Goal: Task Accomplishment & Management: Manage account settings

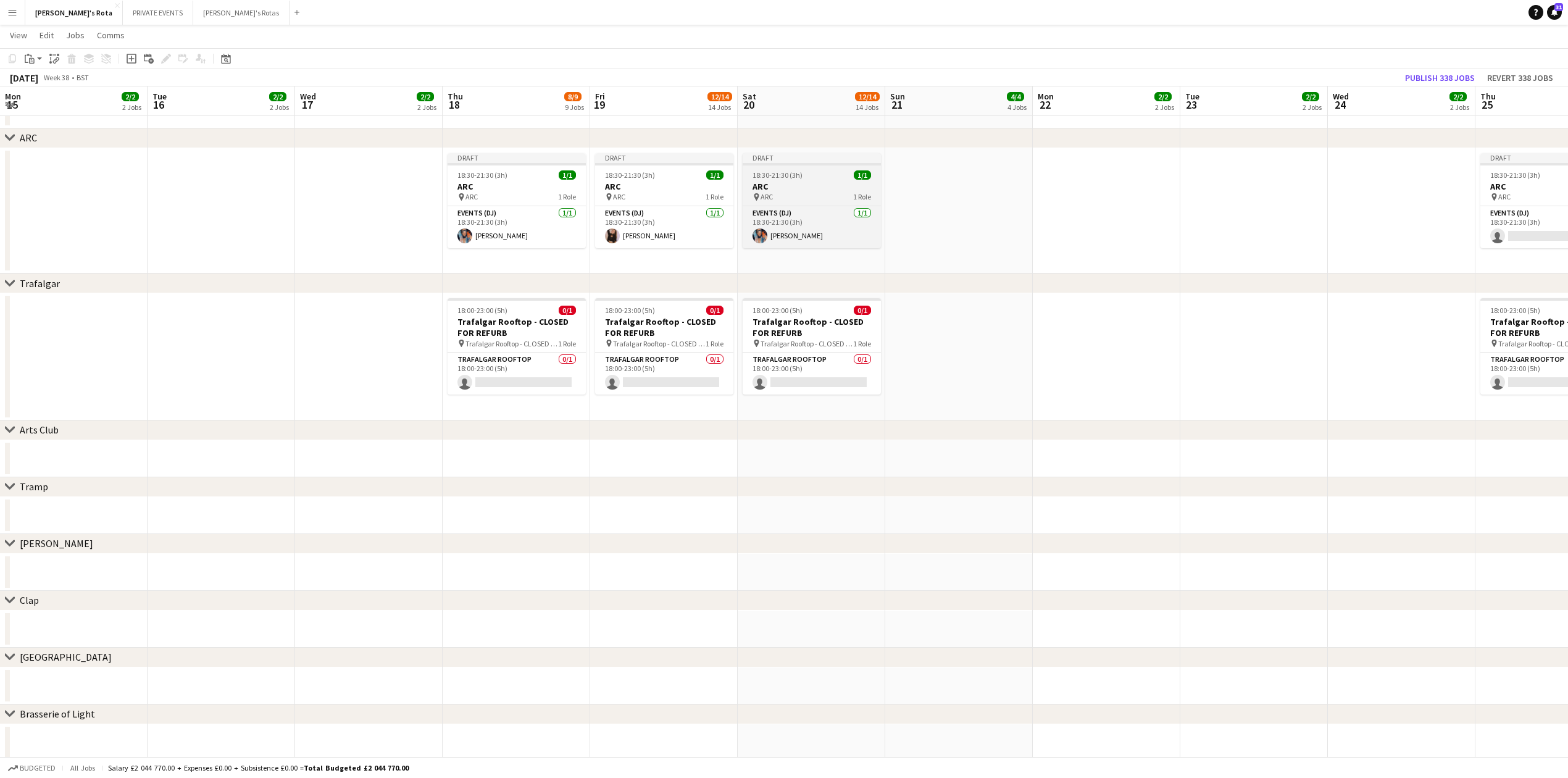
scroll to position [0, 368]
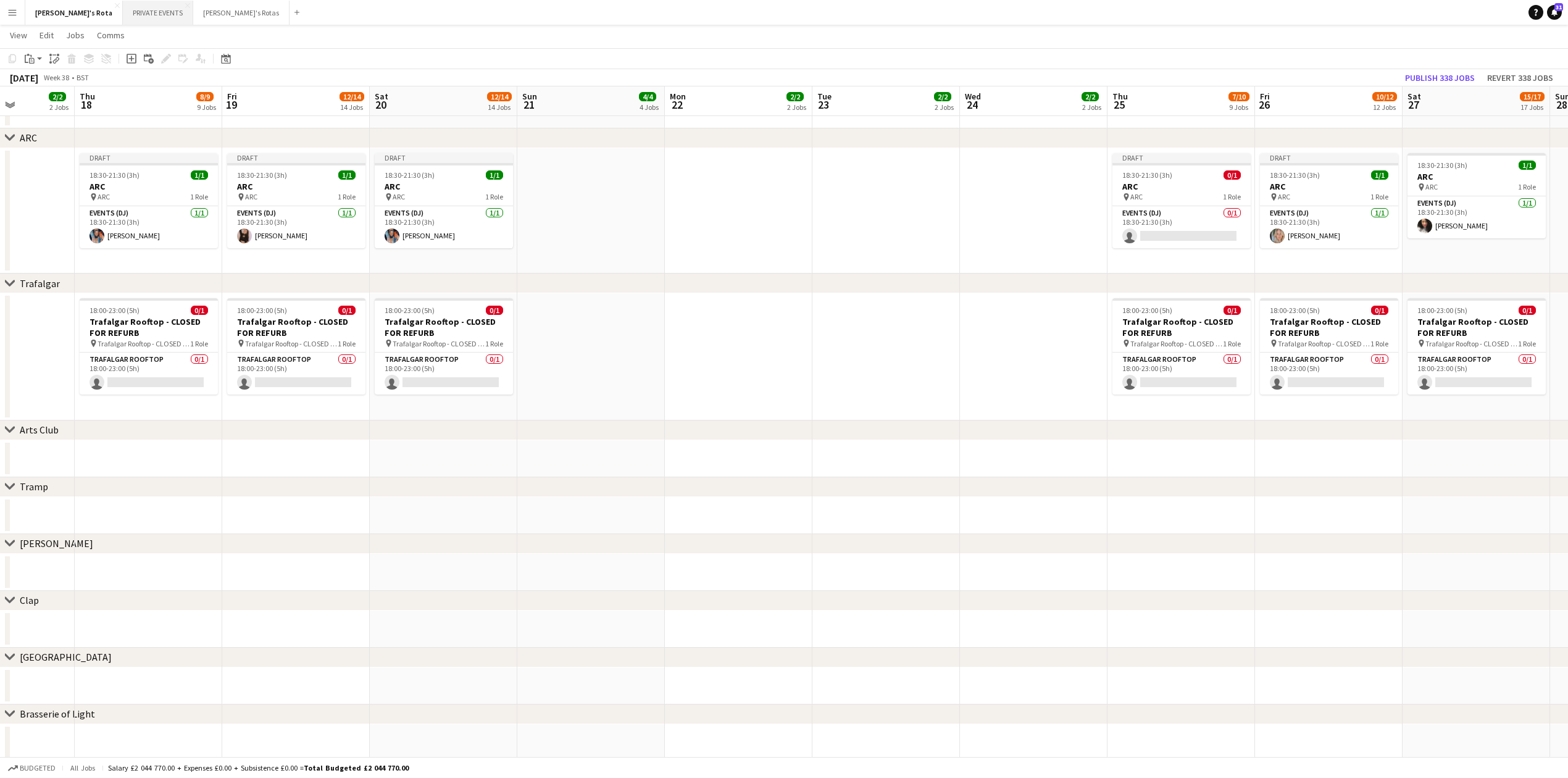
click at [123, 13] on button "PRIVATE EVENTS Close" at bounding box center [158, 12] width 70 height 24
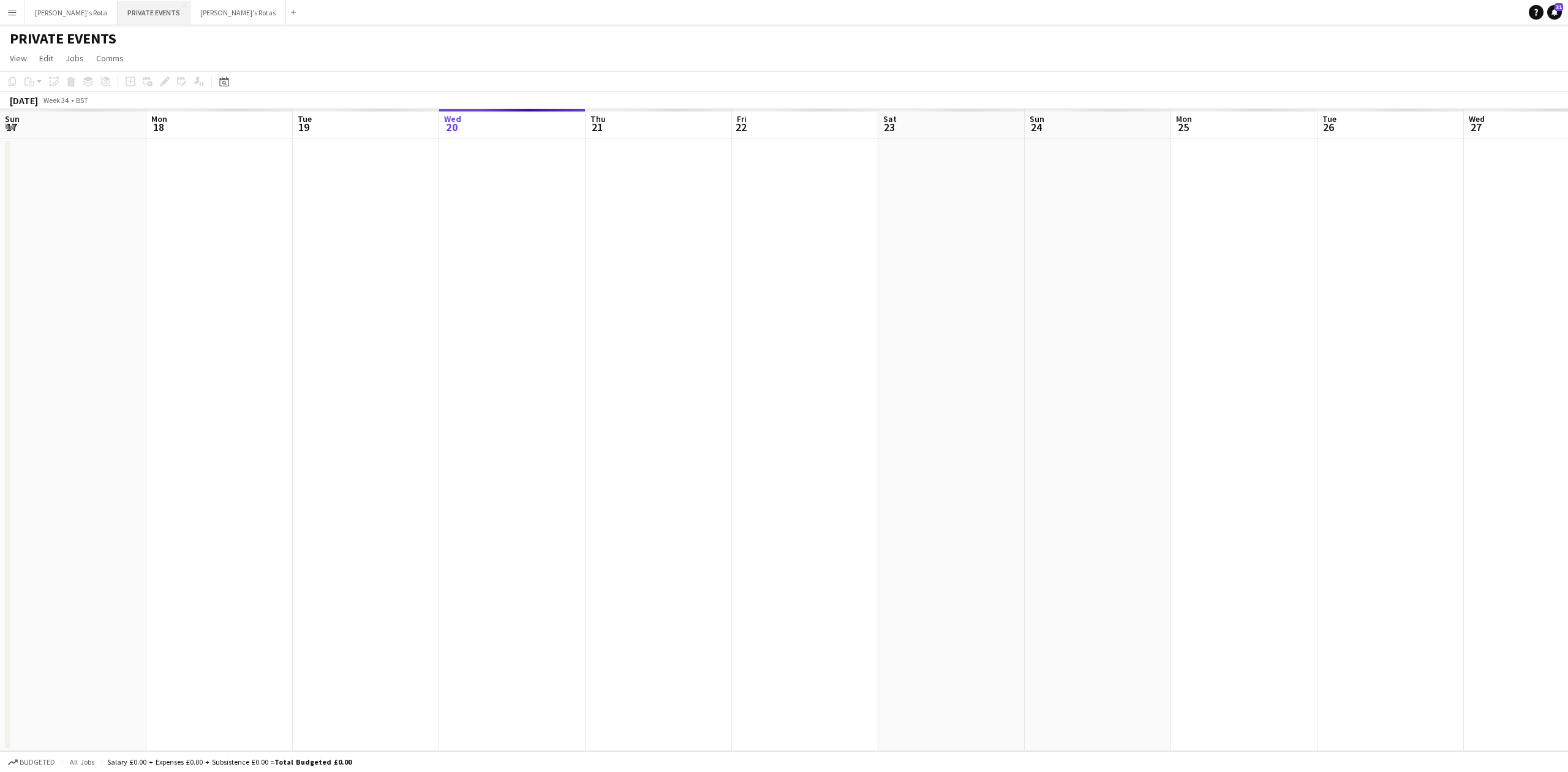
scroll to position [0, 293]
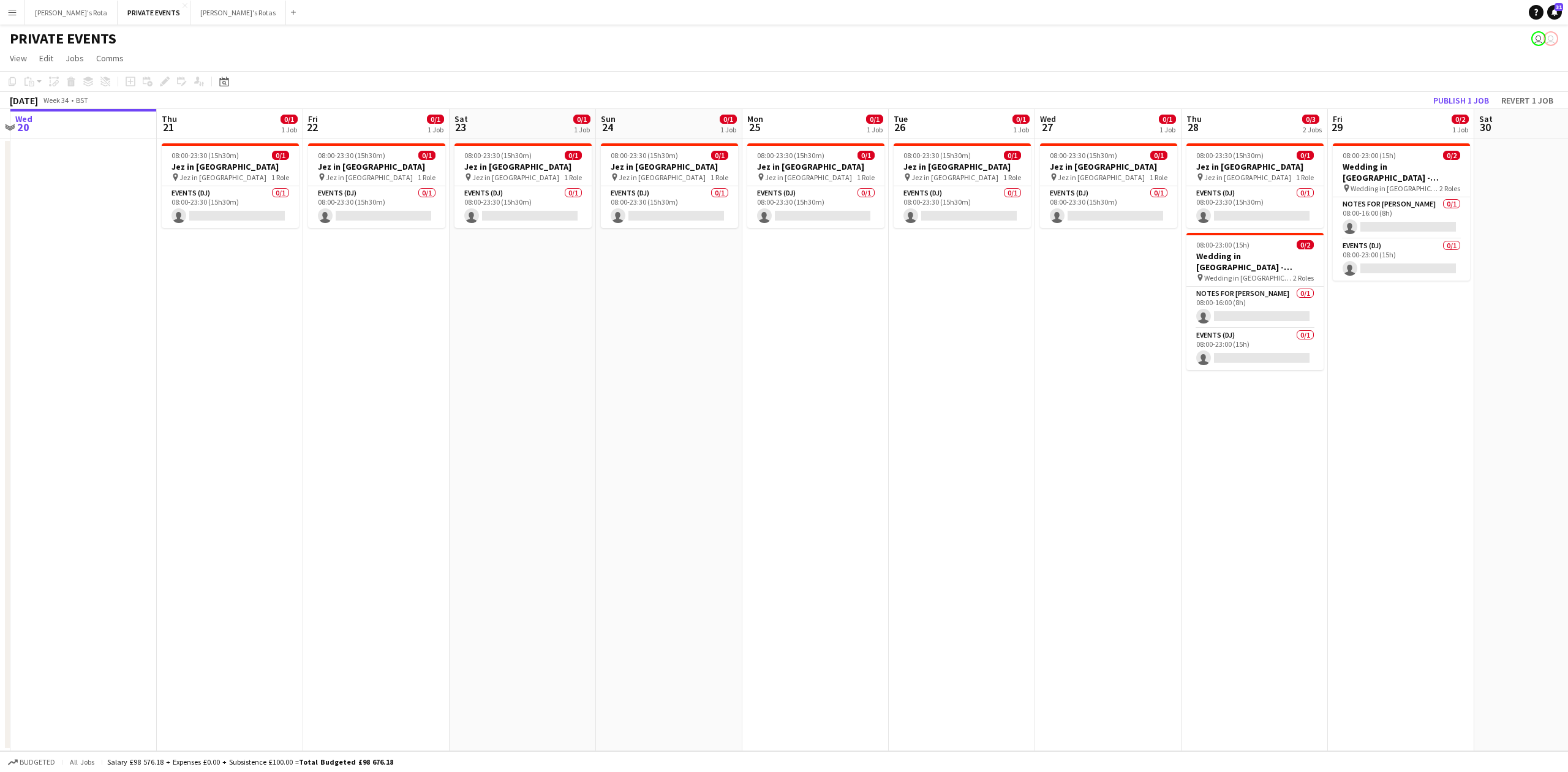
drag, startPoint x: 664, startPoint y: 260, endPoint x: 200, endPoint y: 297, distance: 465.5
click at [200, 297] on app-calendar-viewport "Sun 17 Mon 18 Tue 19 Wed 20 Thu 21 0/1 1 Job Fri 22 0/1 1 Job Sat 23 0/1 1 Job …" at bounding box center [784, 430] width 1568 height 642
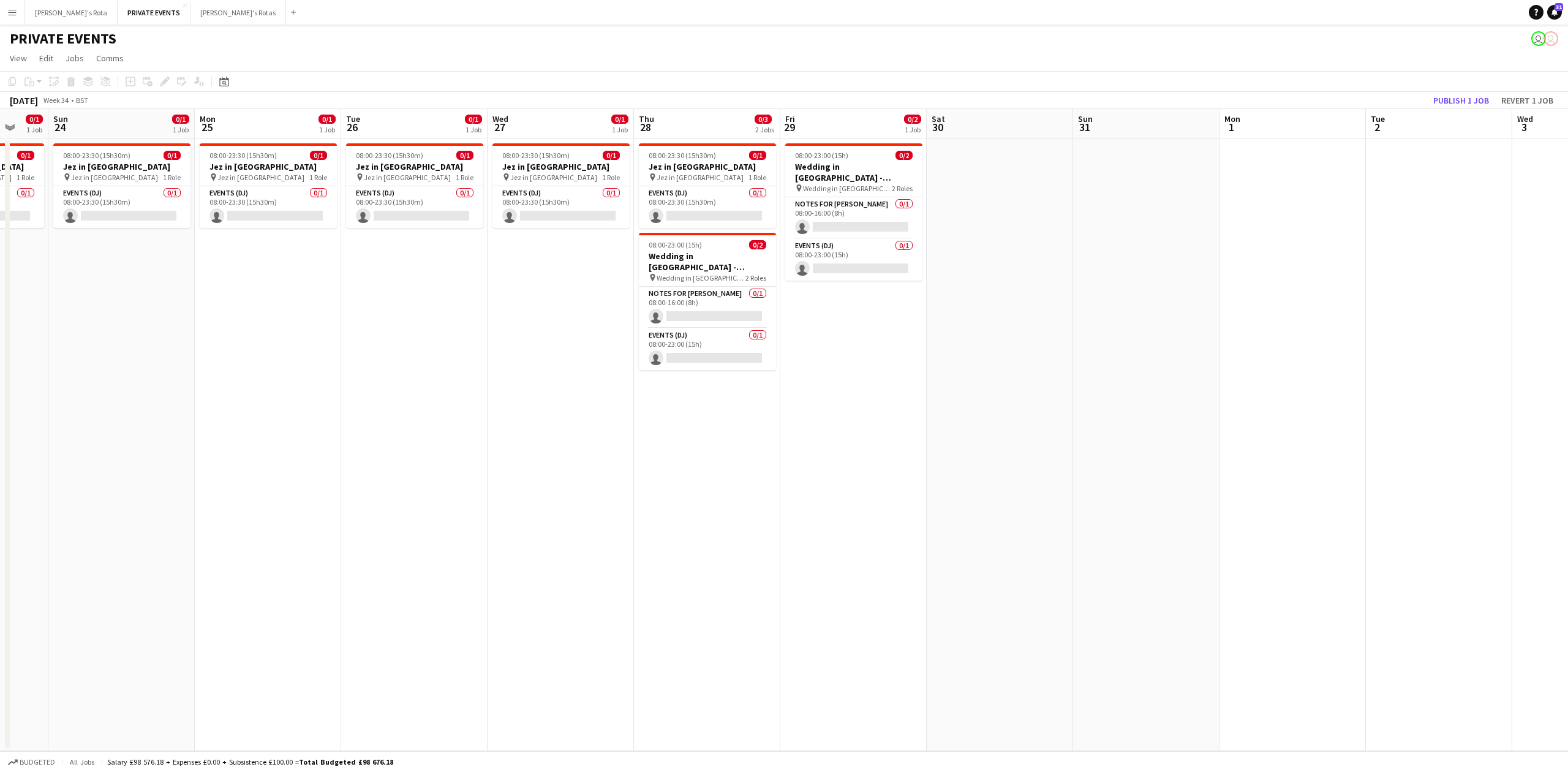
drag, startPoint x: 649, startPoint y: 326, endPoint x: 385, endPoint y: 326, distance: 264.0
click at [383, 326] on app-calendar-viewport "Wed 20 Thu 21 0/1 1 Job Fri 22 0/1 1 Job Sat 23 0/1 1 Job Sun 24 0/1 1 Job Mon …" at bounding box center [784, 430] width 1568 height 642
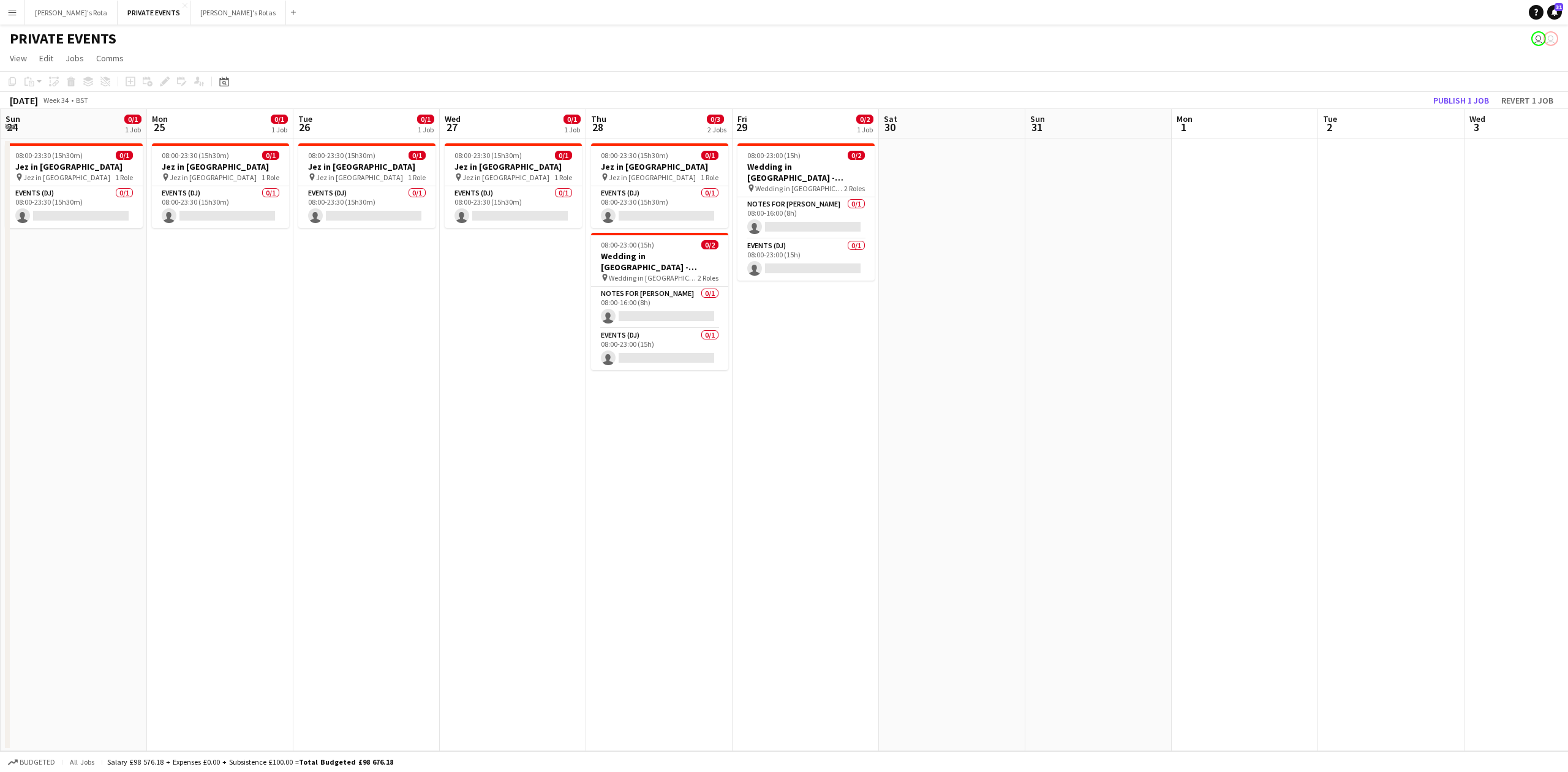
click at [645, 406] on app-date-cell "08:00-23:30 (15h30m) 0/1 Jez in [GEOGRAPHIC_DATA] pin Jez in [GEOGRAPHIC_DATA] …" at bounding box center [659, 445] width 147 height 612
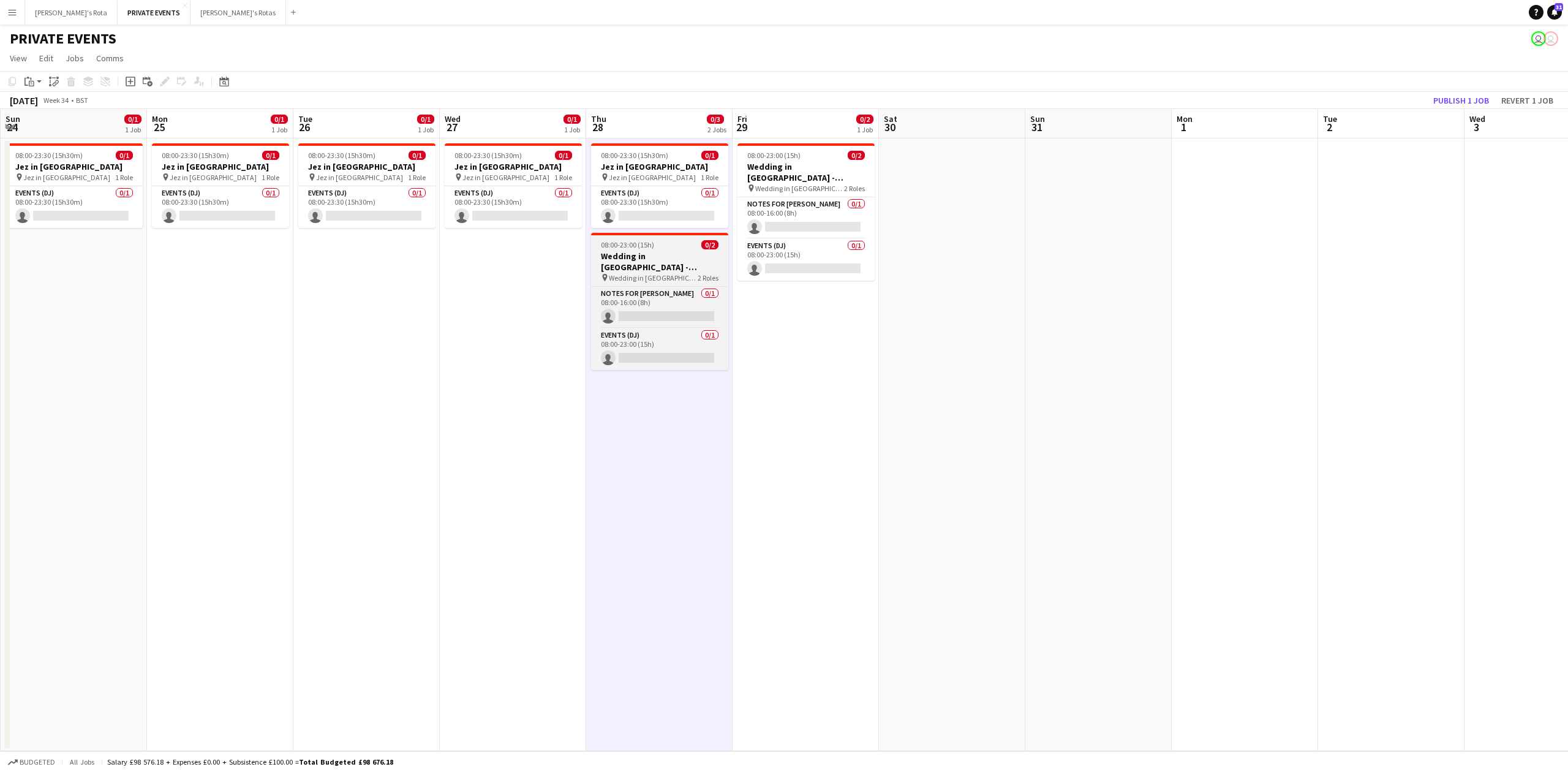
click at [647, 246] on span "08:00-23:00 (15h)" at bounding box center [627, 244] width 53 height 10
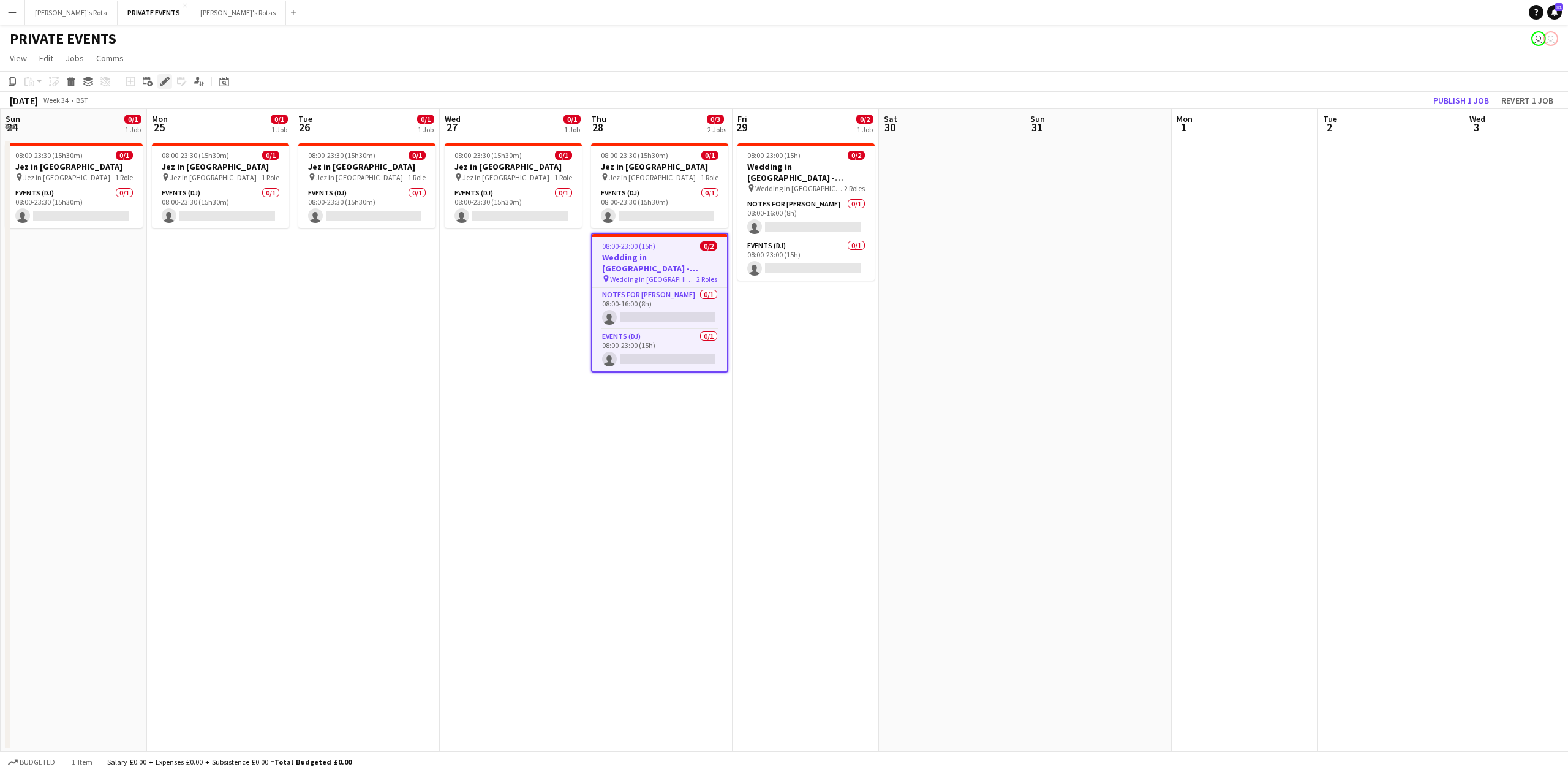
click at [170, 85] on div "Edit" at bounding box center [164, 81] width 15 height 15
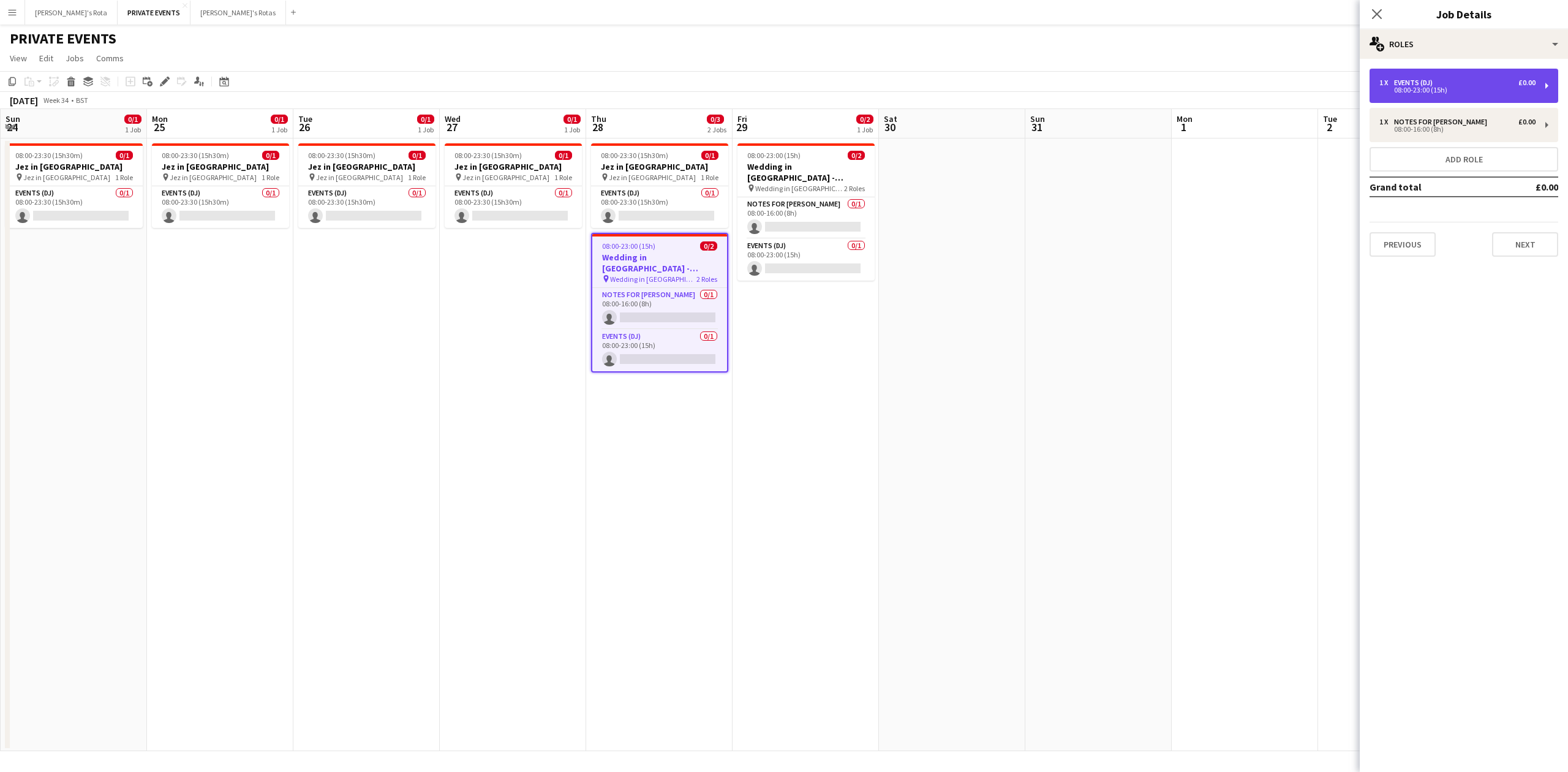
click at [1427, 87] on div "08:00-23:00 (15h)" at bounding box center [1456, 90] width 156 height 6
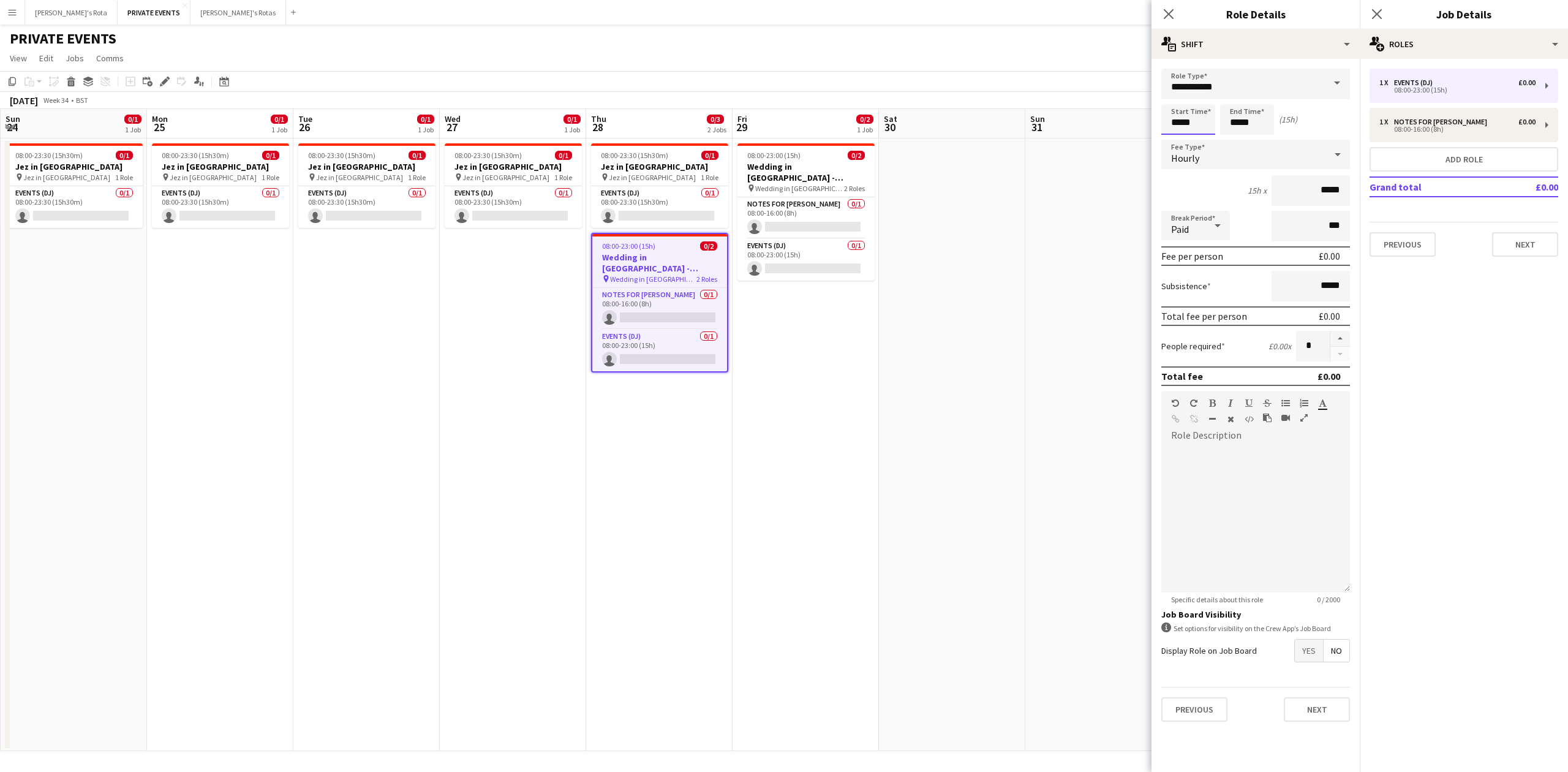
click at [1190, 124] on input "*****" at bounding box center [1188, 119] width 54 height 31
click at [1174, 93] on div at bounding box center [1176, 98] width 24 height 12
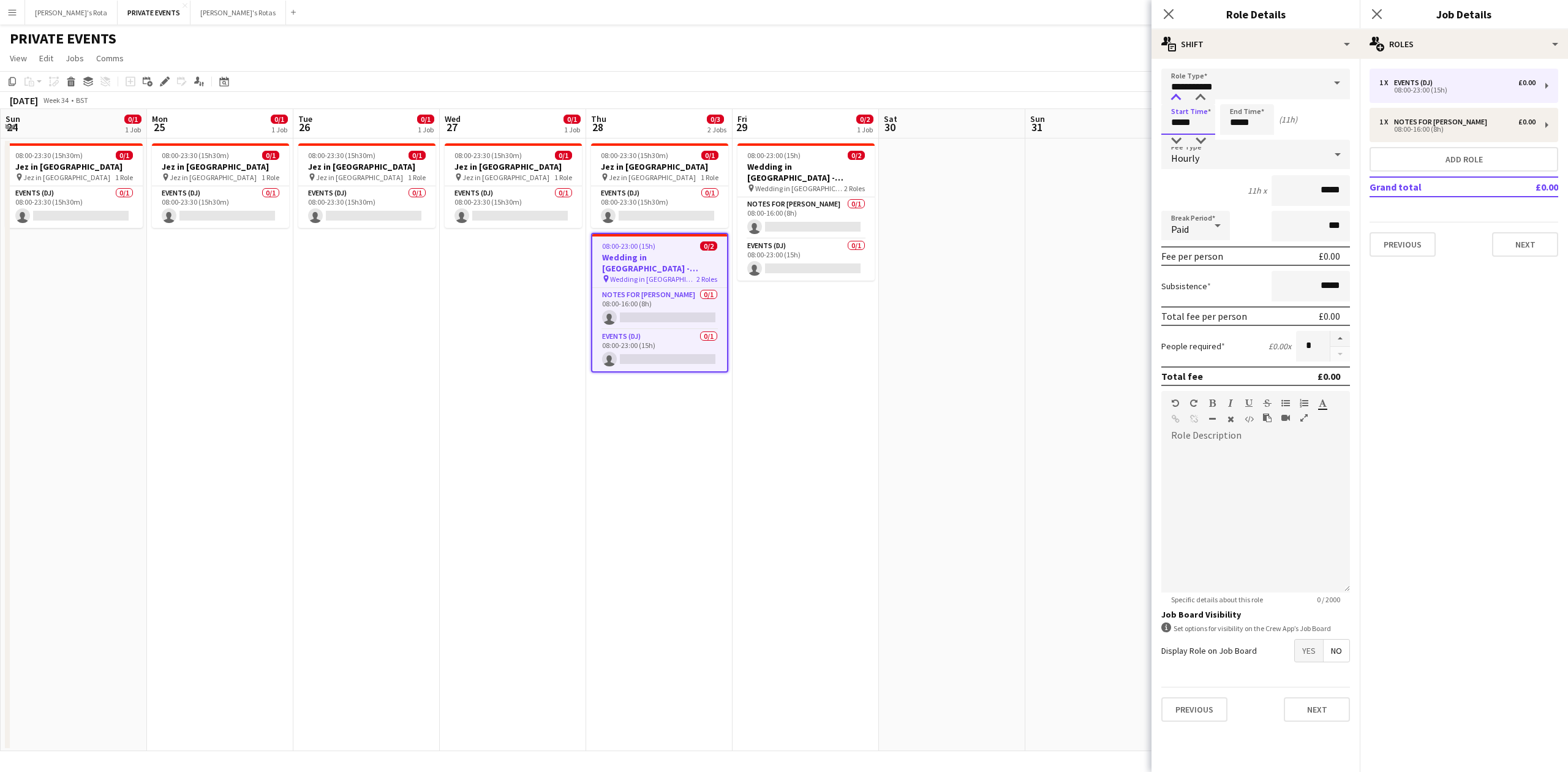
click at [1174, 93] on div at bounding box center [1176, 98] width 24 height 12
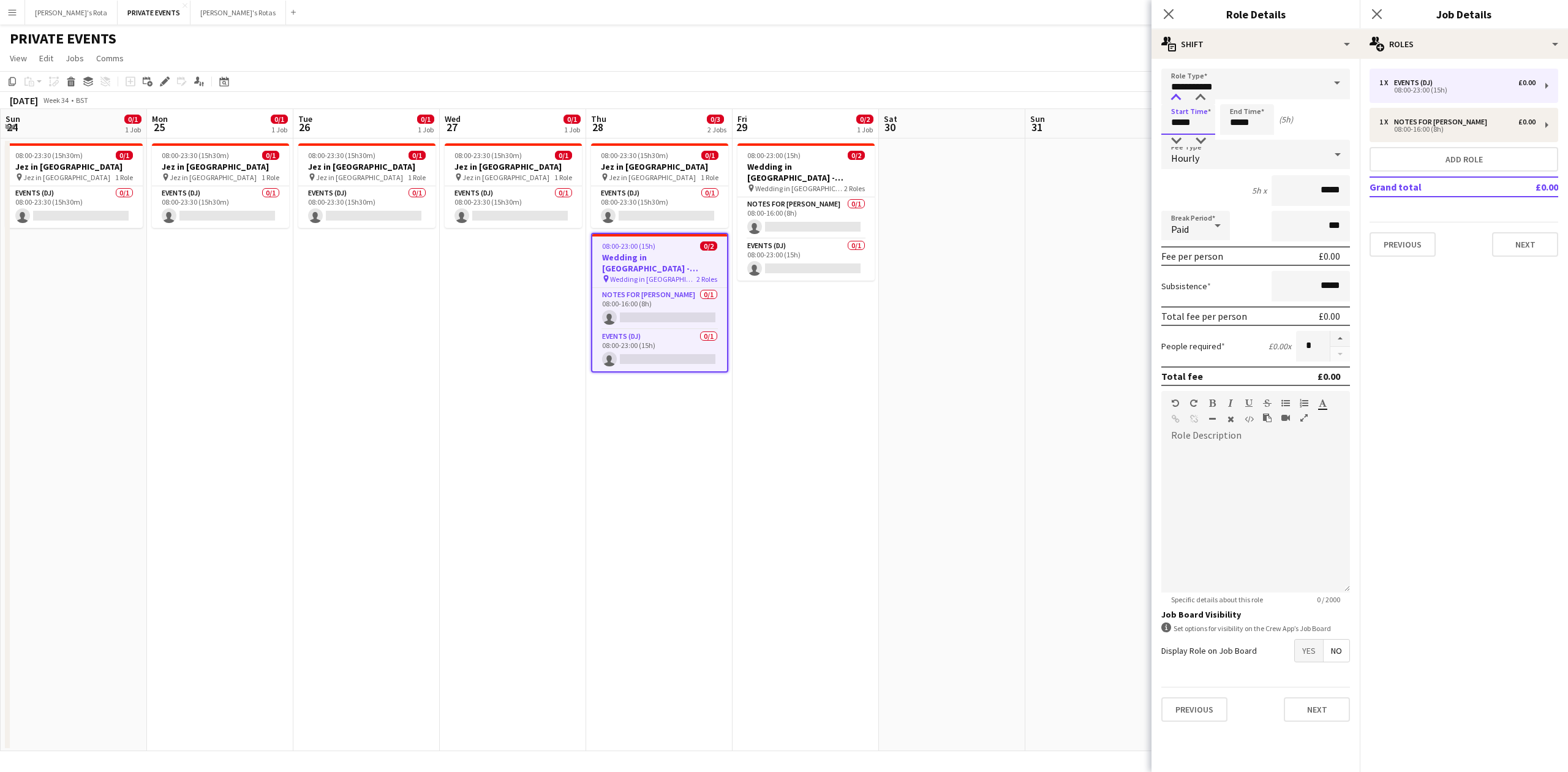
click at [1174, 93] on div at bounding box center [1176, 98] width 24 height 12
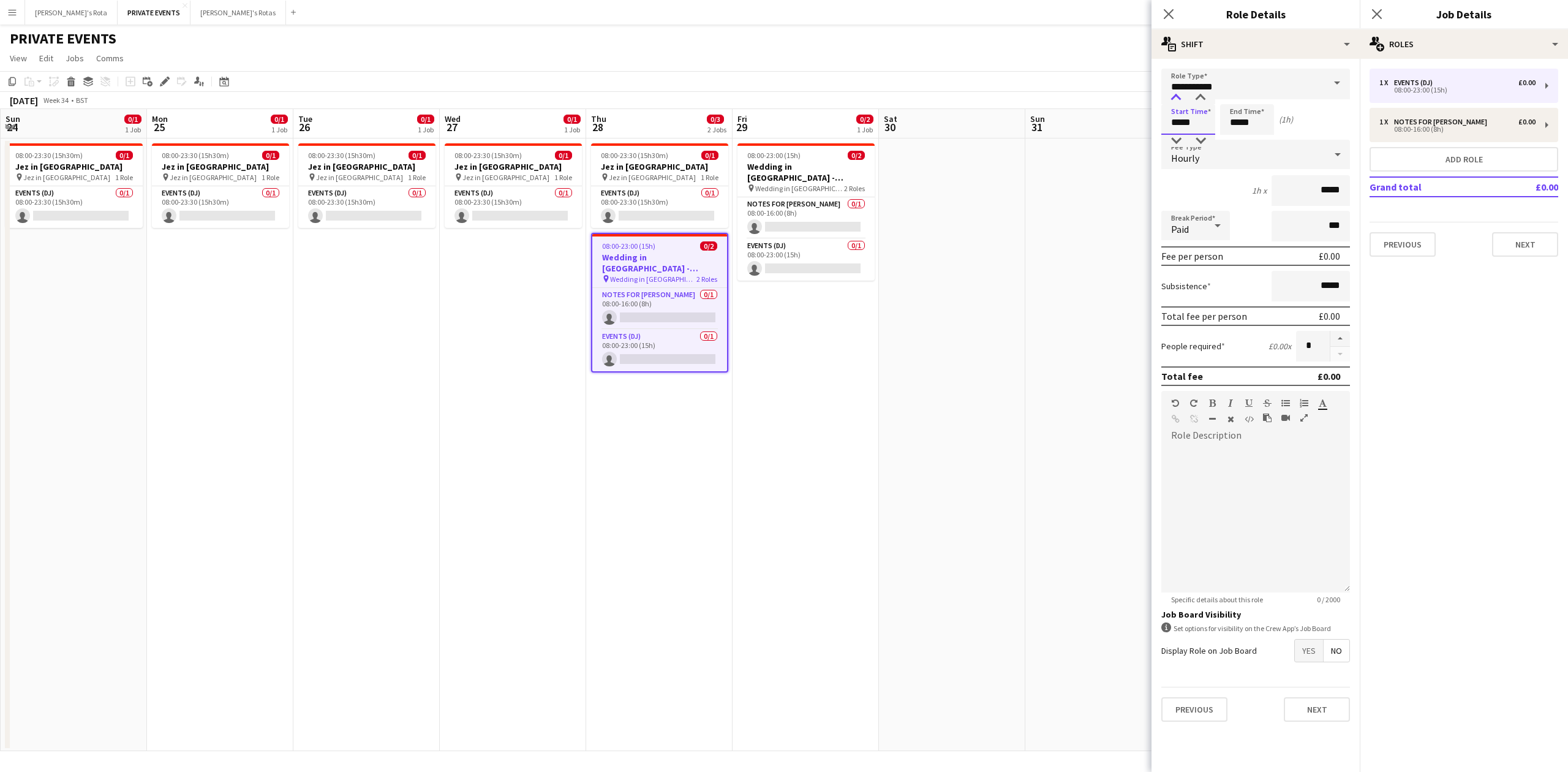
type input "*****"
click at [1174, 93] on div at bounding box center [1176, 98] width 24 height 12
click at [1250, 115] on input "*****" at bounding box center [1247, 119] width 54 height 31
click at [1237, 96] on div at bounding box center [1235, 98] width 24 height 12
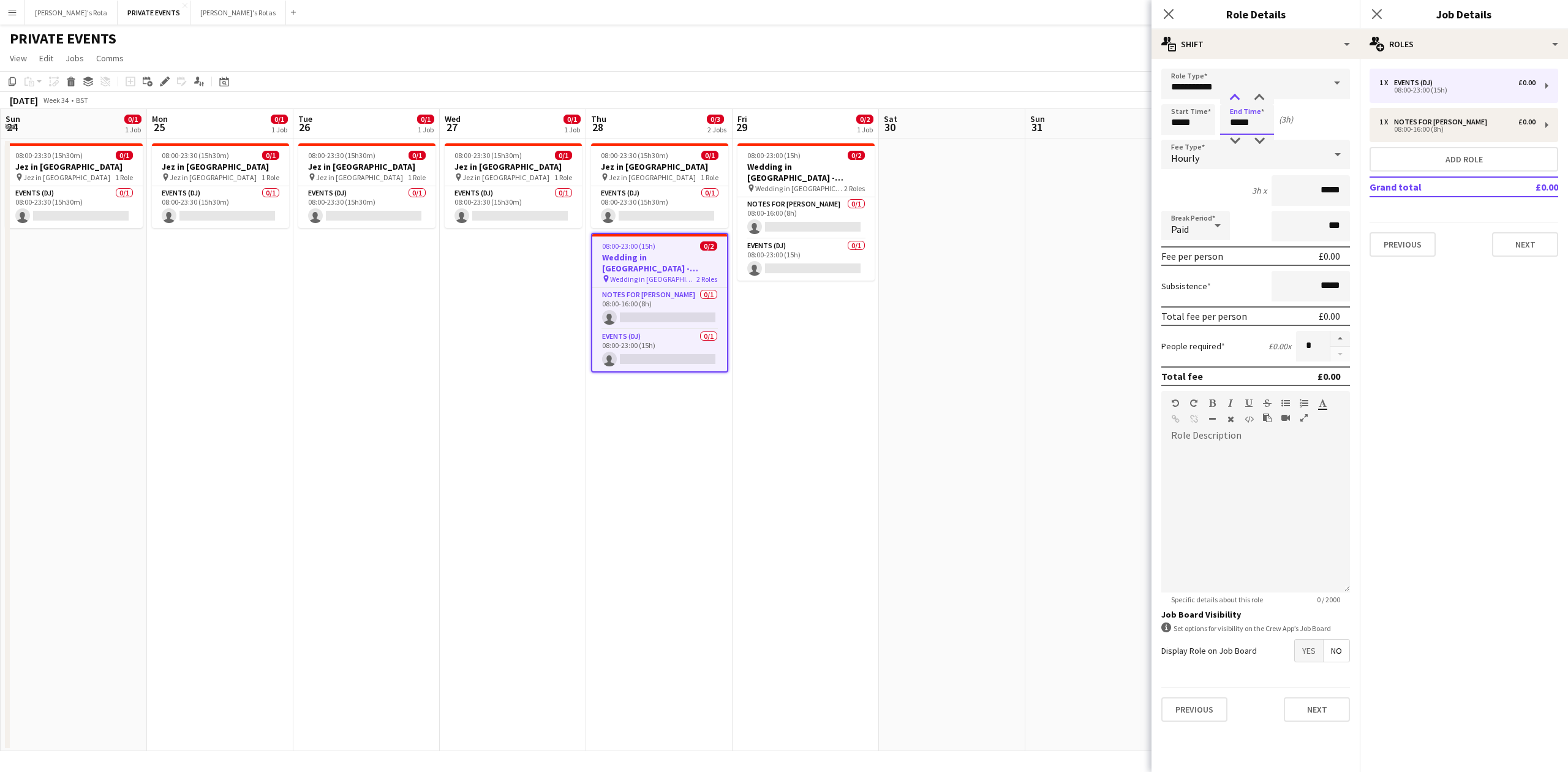
click at [1237, 96] on div at bounding box center [1235, 98] width 24 height 12
type input "*****"
click at [1237, 96] on div at bounding box center [1235, 98] width 24 height 12
click at [1272, 155] on div "Hourly" at bounding box center [1243, 154] width 164 height 30
click at [1217, 211] on mat-option "Fixed" at bounding box center [1255, 219] width 188 height 31
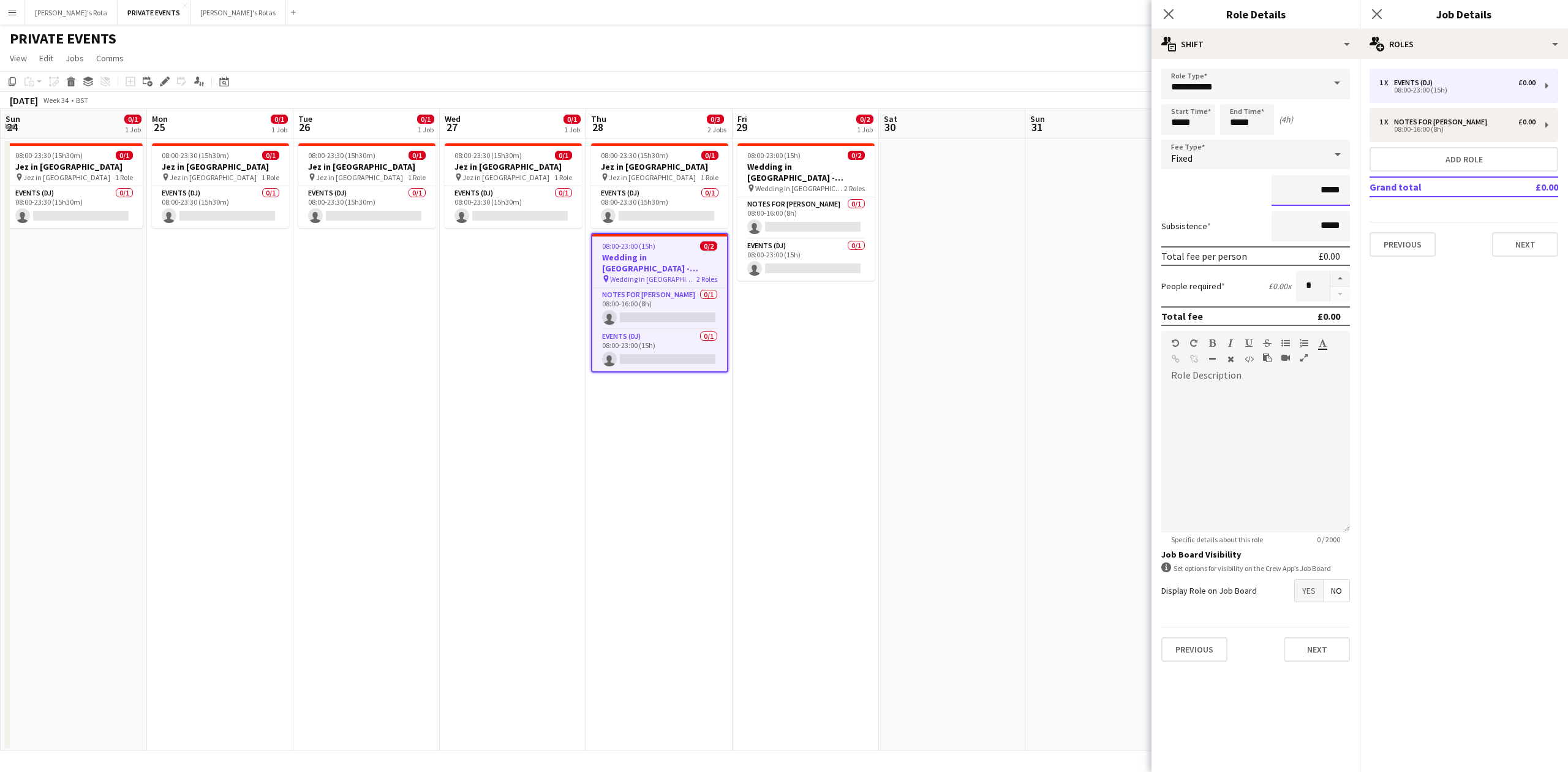
click at [1328, 185] on input "*****" at bounding box center [1311, 190] width 78 height 31
type input "******"
click at [1507, 239] on button "Next" at bounding box center [1525, 244] width 66 height 24
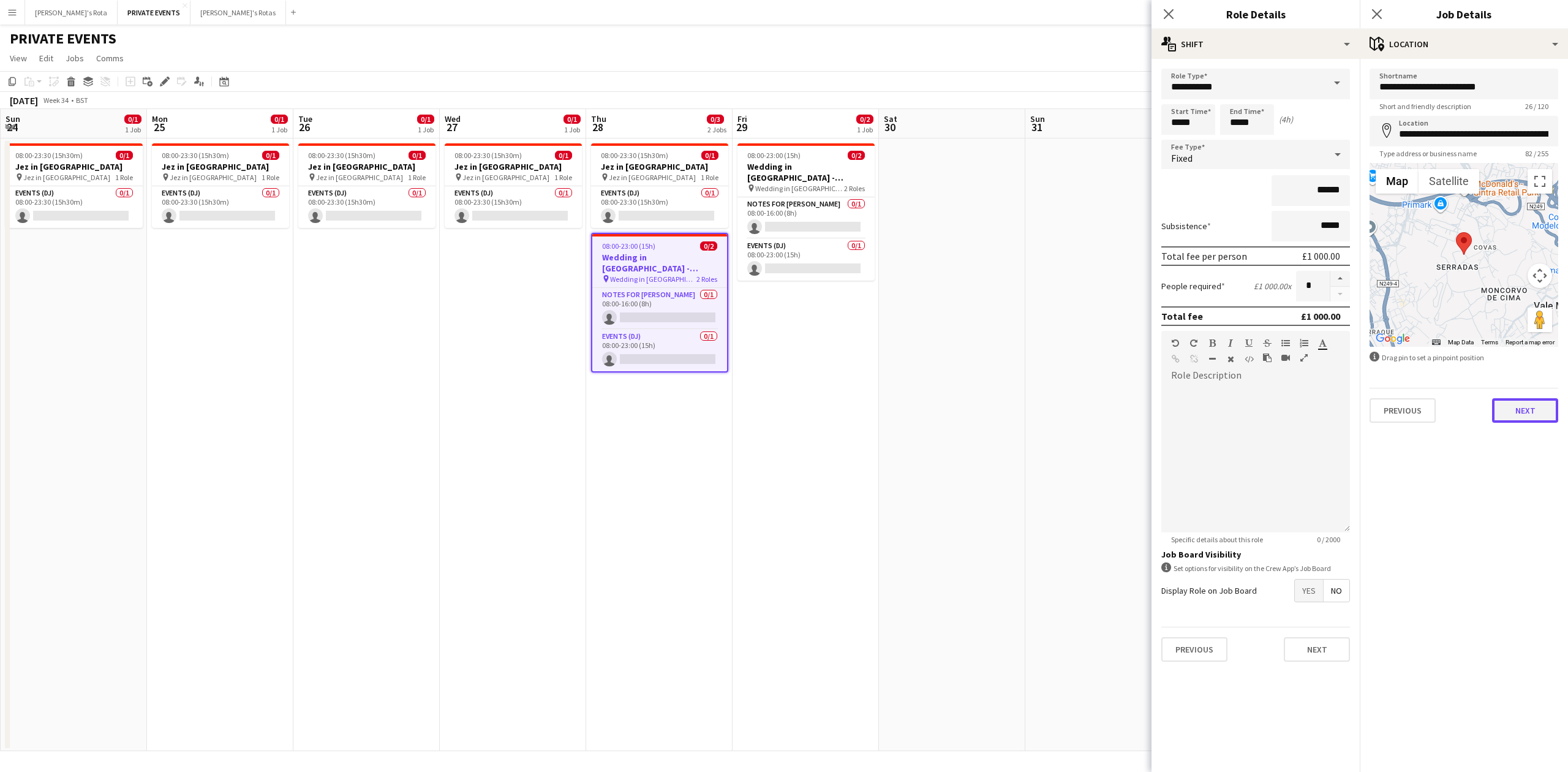
click at [1521, 406] on button "Next" at bounding box center [1525, 410] width 66 height 24
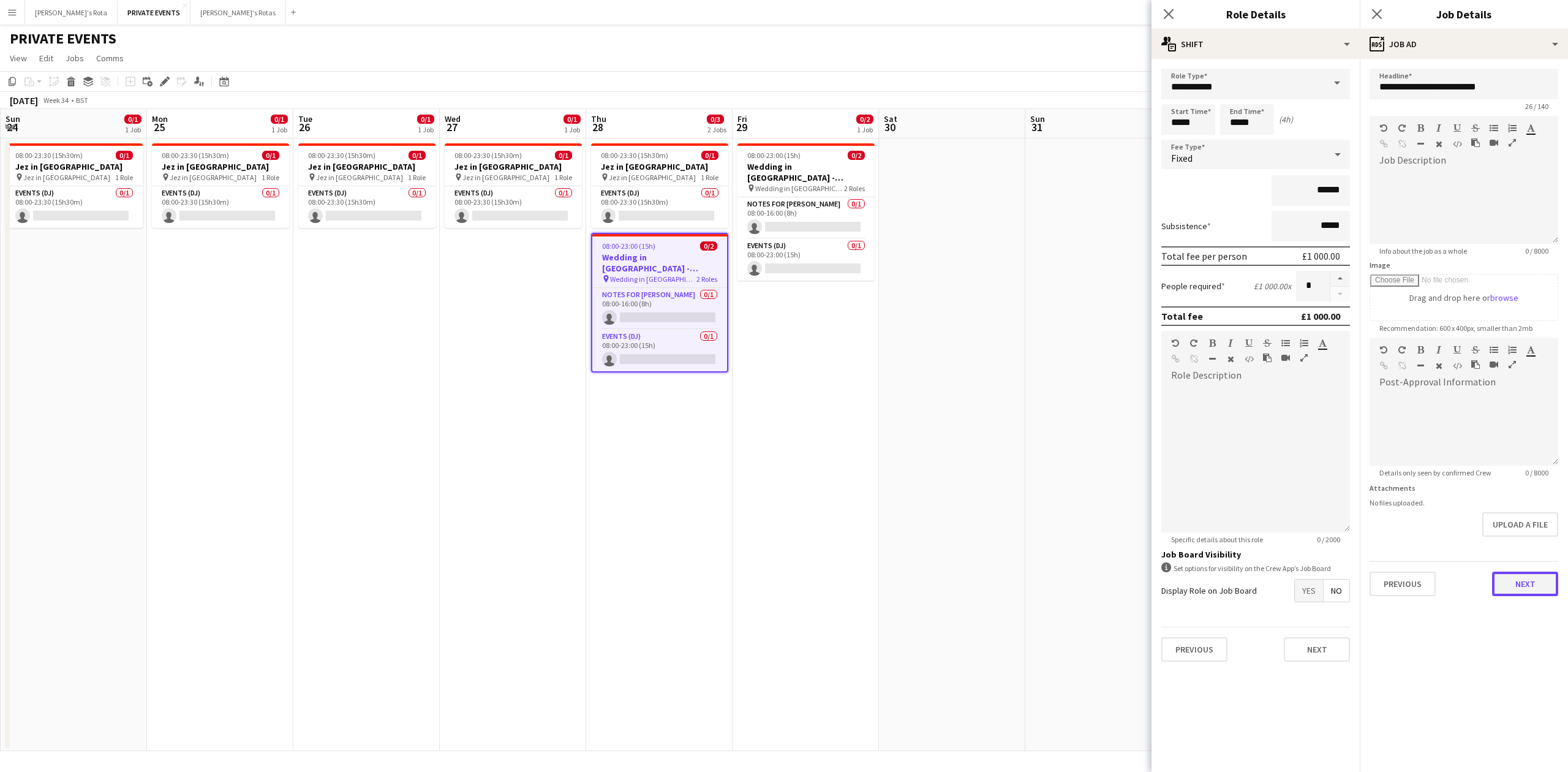
click at [1525, 582] on button "Next" at bounding box center [1525, 584] width 66 height 24
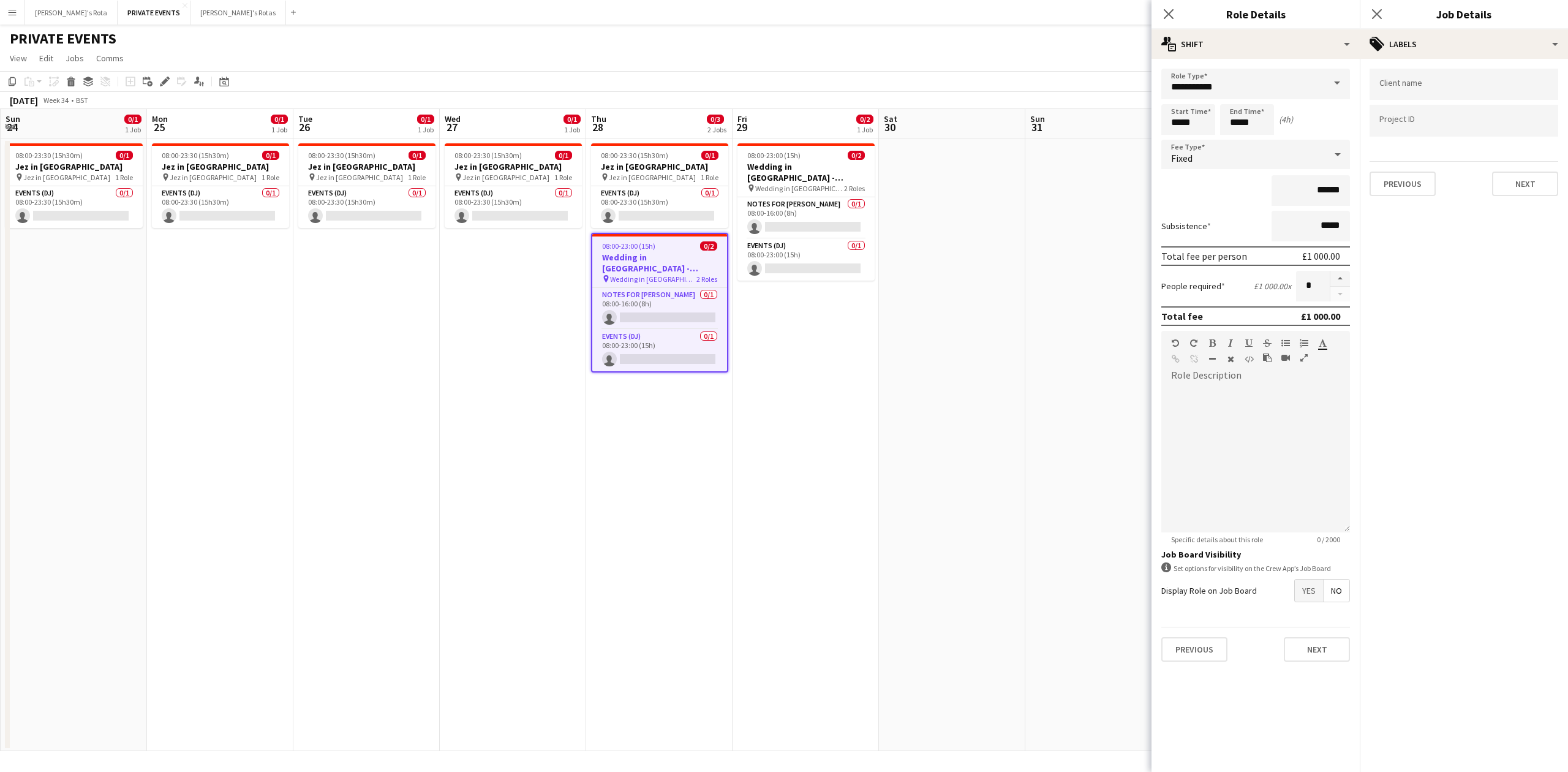
click at [1527, 195] on div "Client name Project ID Previous Next" at bounding box center [1463, 132] width 208 height 147
click at [1526, 188] on button "Next" at bounding box center [1525, 184] width 66 height 24
drag, startPoint x: 1522, startPoint y: 222, endPoint x: 1523, endPoint y: 243, distance: 21.0
click at [1522, 223] on div "Previous Next" at bounding box center [1463, 231] width 188 height 35
click at [1523, 243] on button "Next" at bounding box center [1525, 236] width 66 height 24
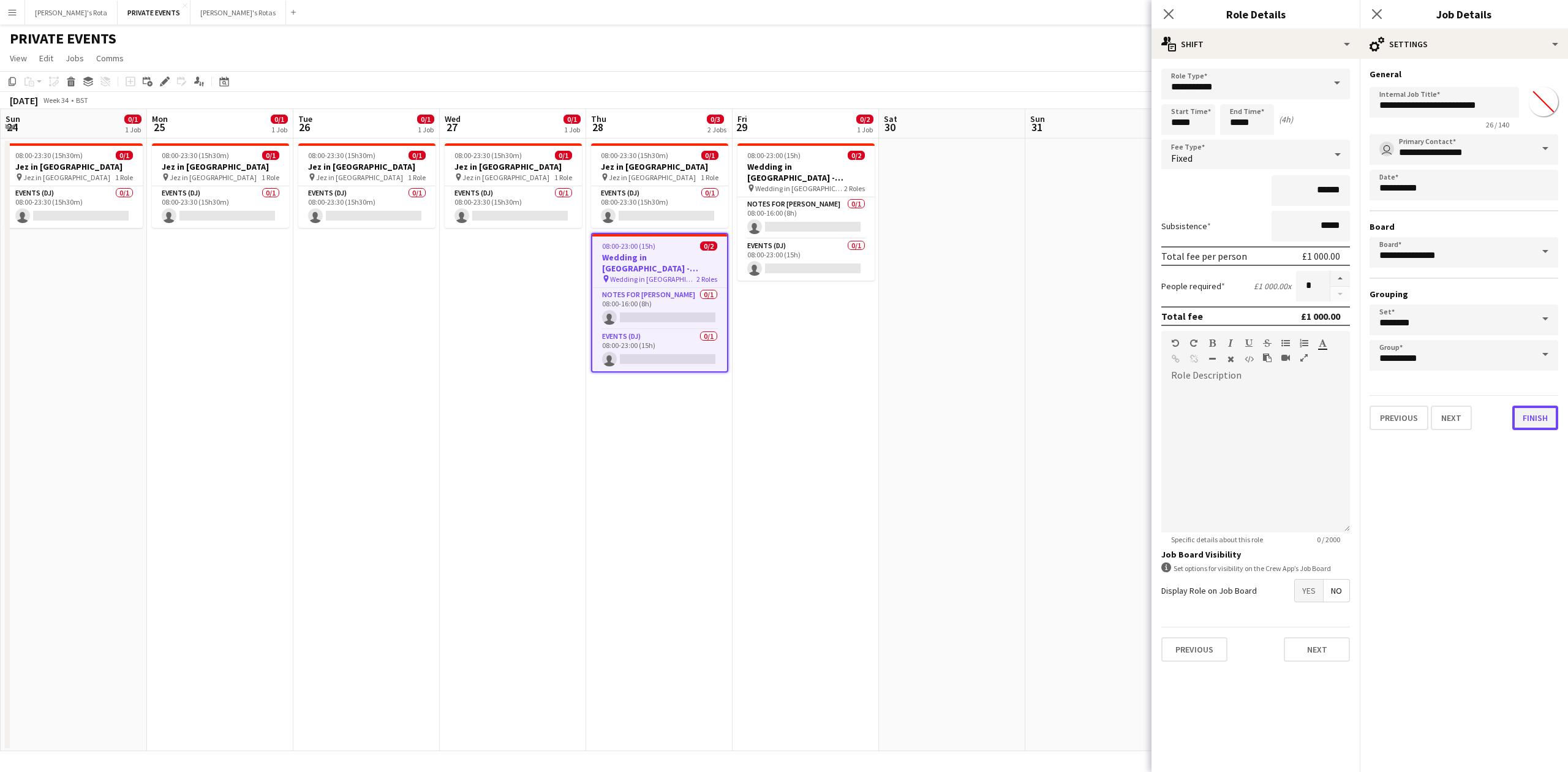
click at [1541, 412] on button "Finish" at bounding box center [1535, 418] width 46 height 24
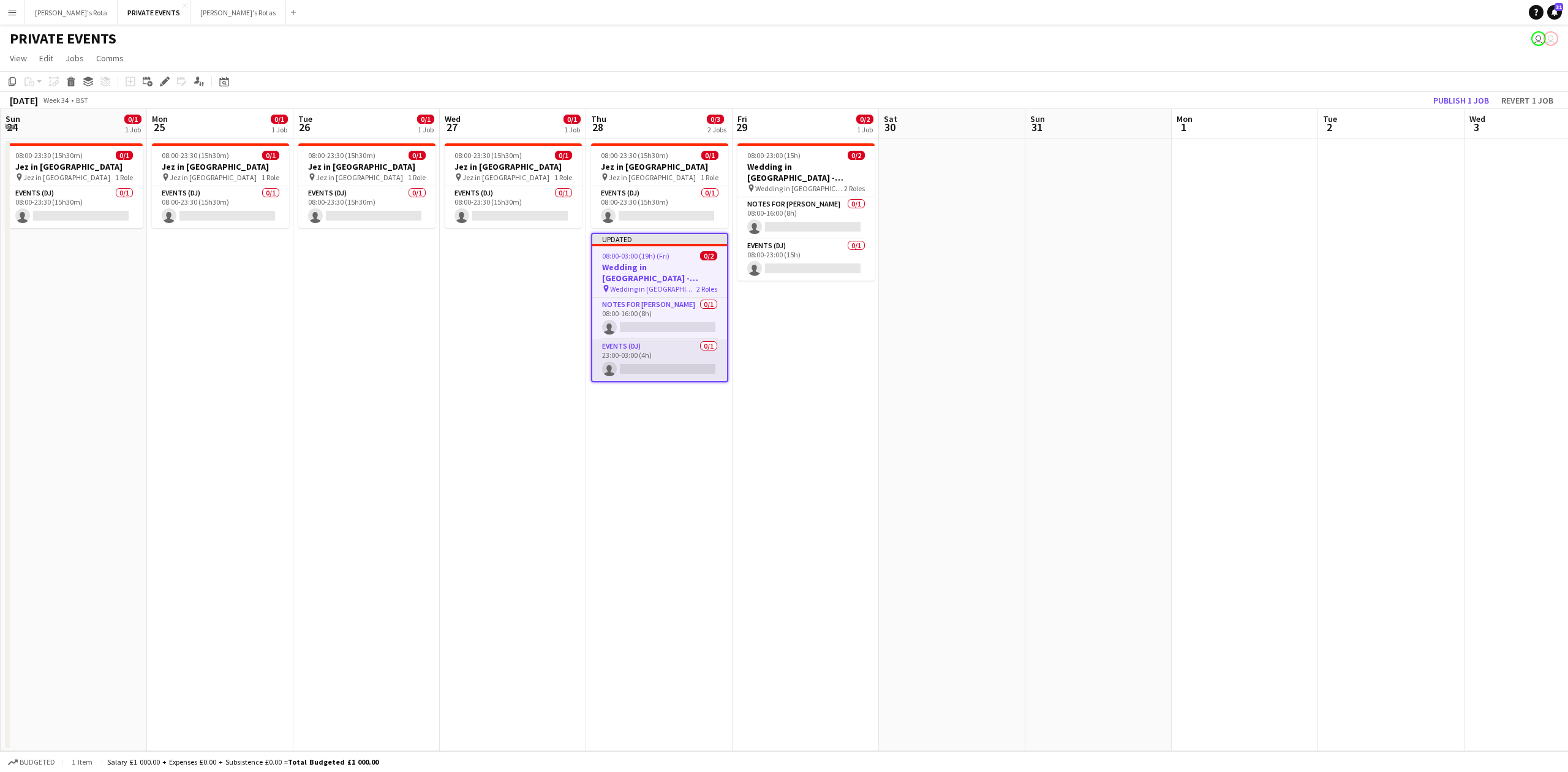
drag, startPoint x: 594, startPoint y: 353, endPoint x: 611, endPoint y: 354, distance: 17.0
click at [596, 355] on app-card-role "Events (DJ) 0/1 23:00-03:00 (4h) single-neutral-actions" at bounding box center [659, 360] width 134 height 42
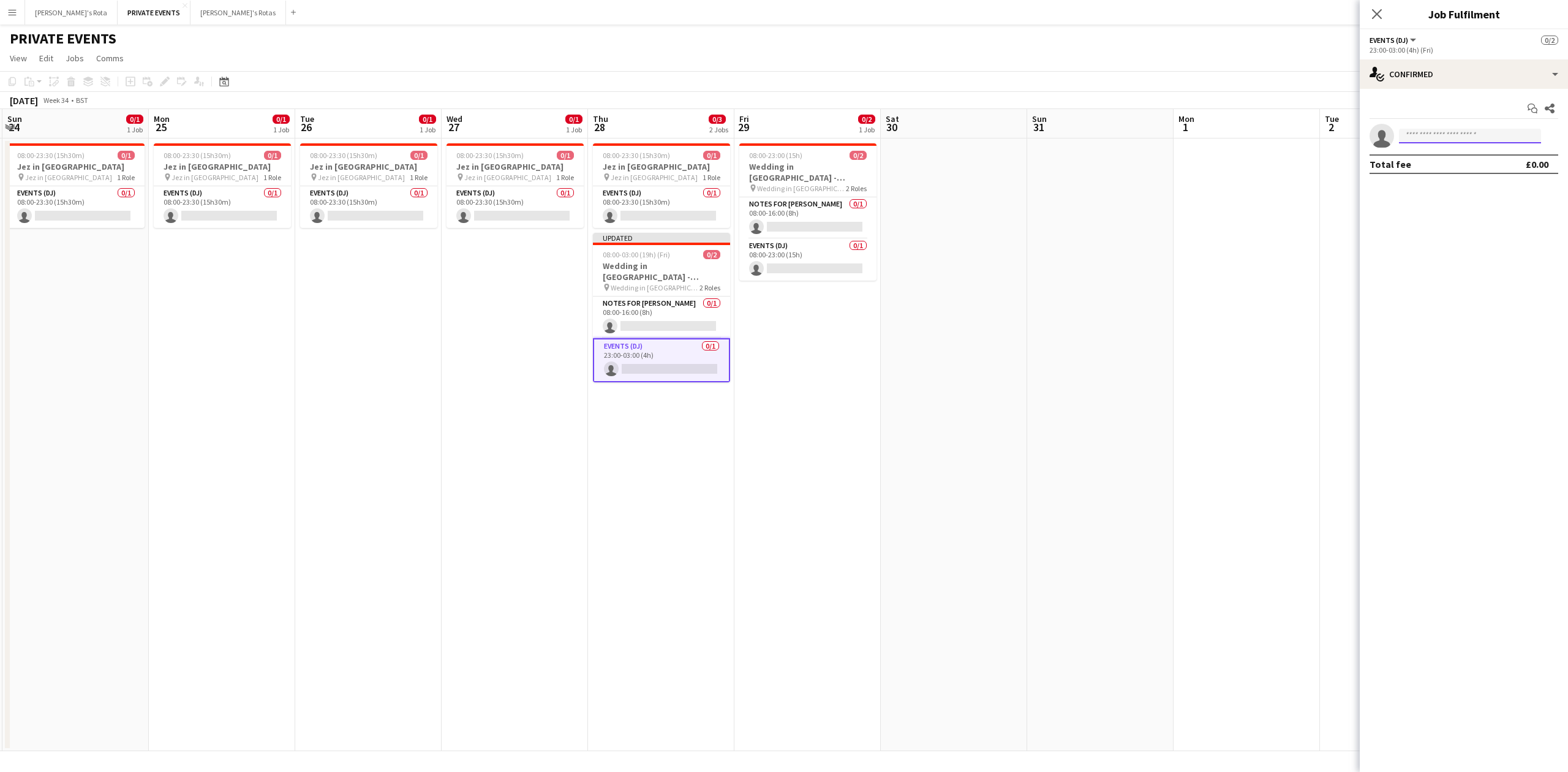
click at [1435, 133] on input at bounding box center [1469, 135] width 142 height 15
type input "****"
click at [1430, 162] on span "[EMAIL_ADDRESS][DOMAIN_NAME]" at bounding box center [1469, 164] width 122 height 10
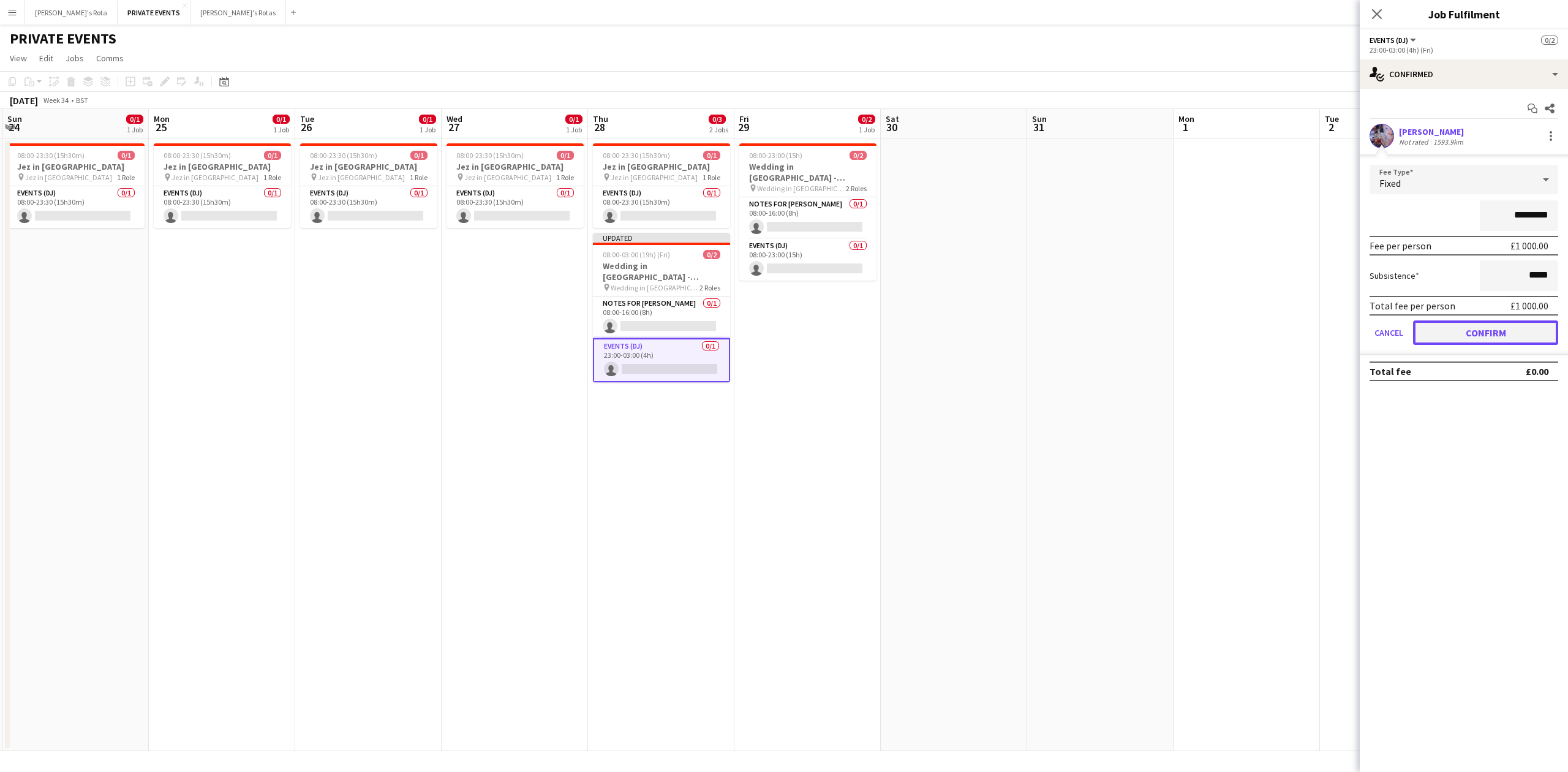
click at [1465, 326] on button "Confirm" at bounding box center [1485, 332] width 145 height 24
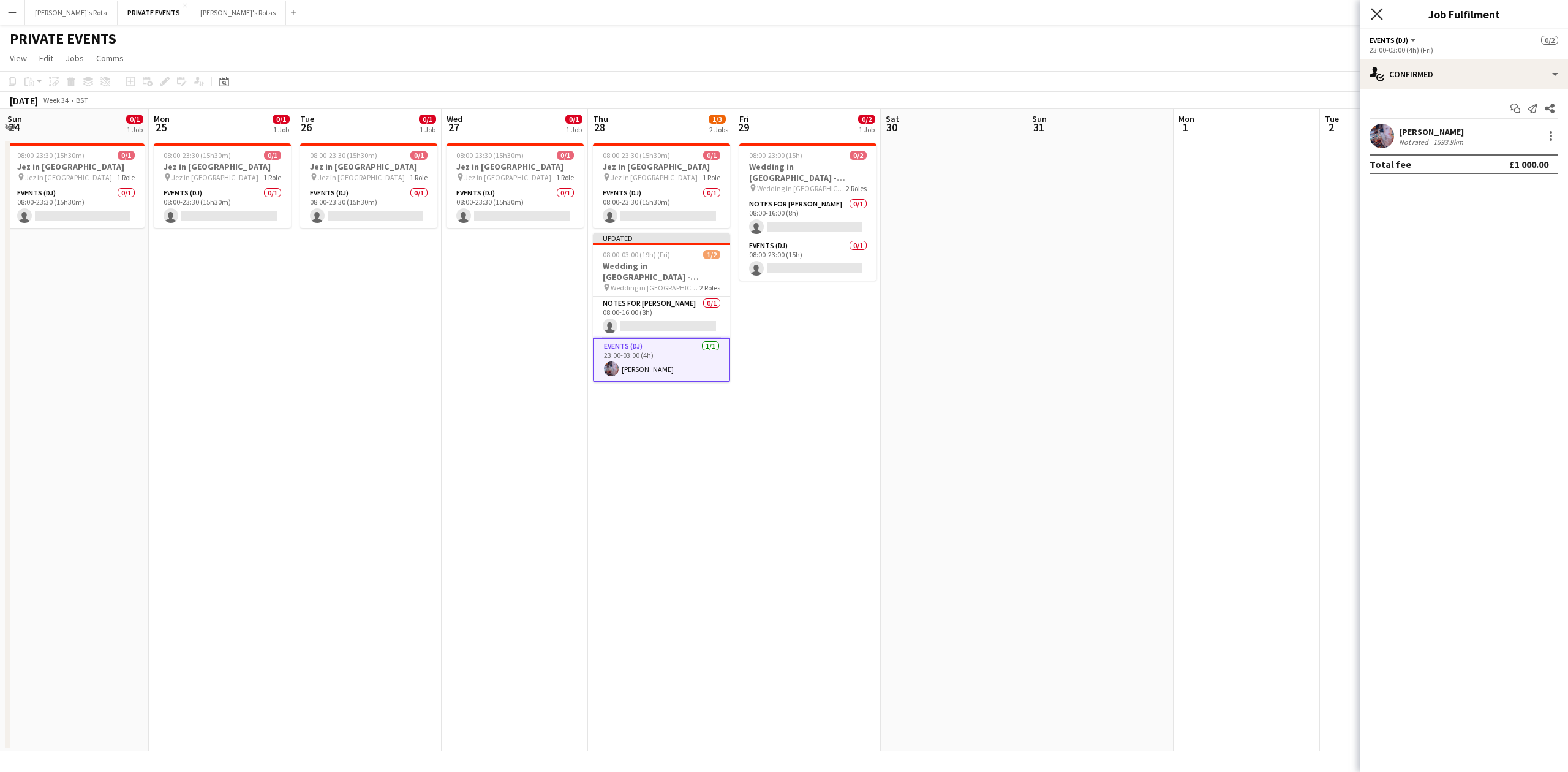
click at [1373, 8] on icon "Close pop-in" at bounding box center [1376, 13] width 11 height 11
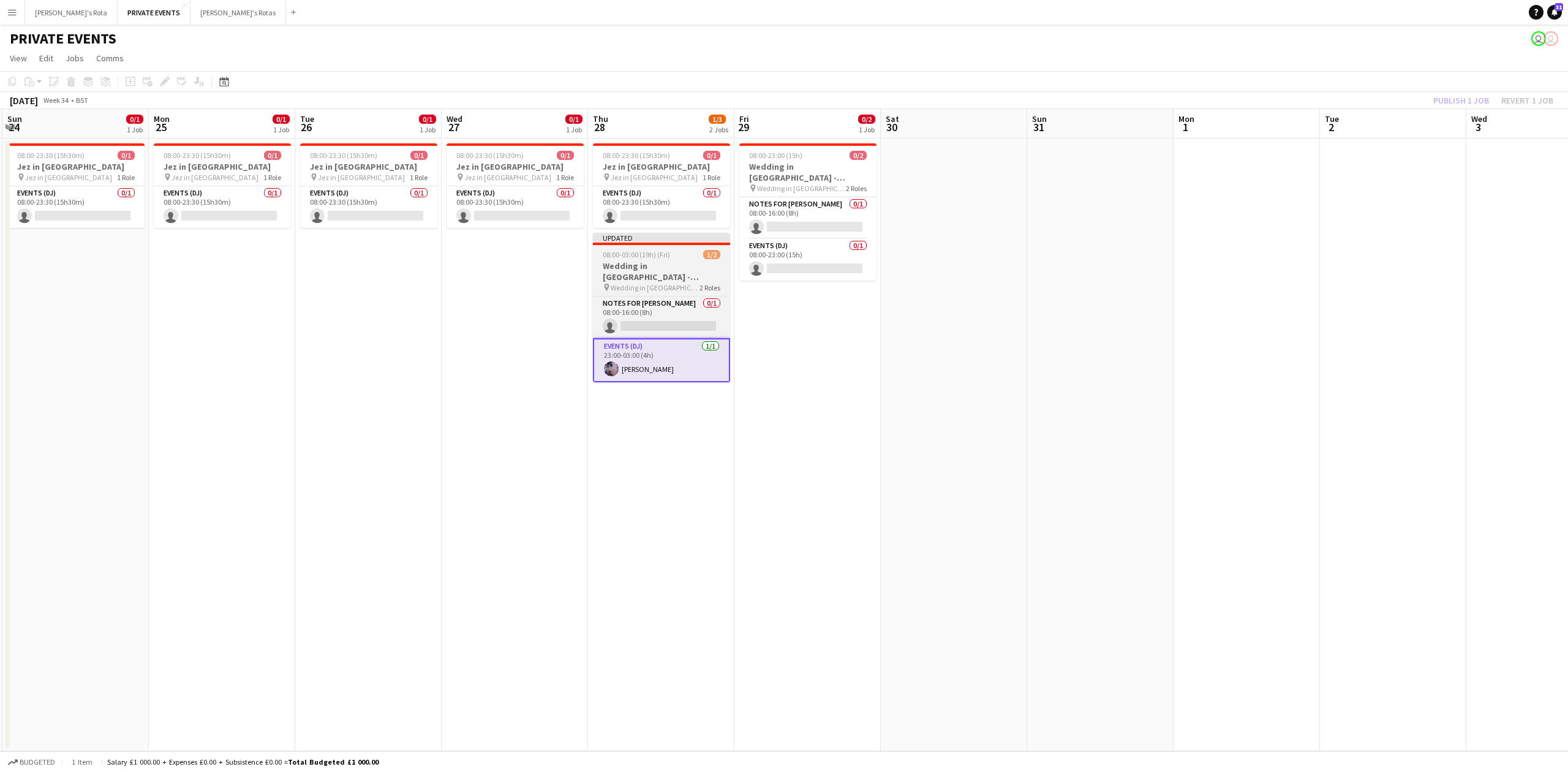
click at [654, 252] on span "08:00-03:00 (19h) (Fri)" at bounding box center [636, 255] width 67 height 10
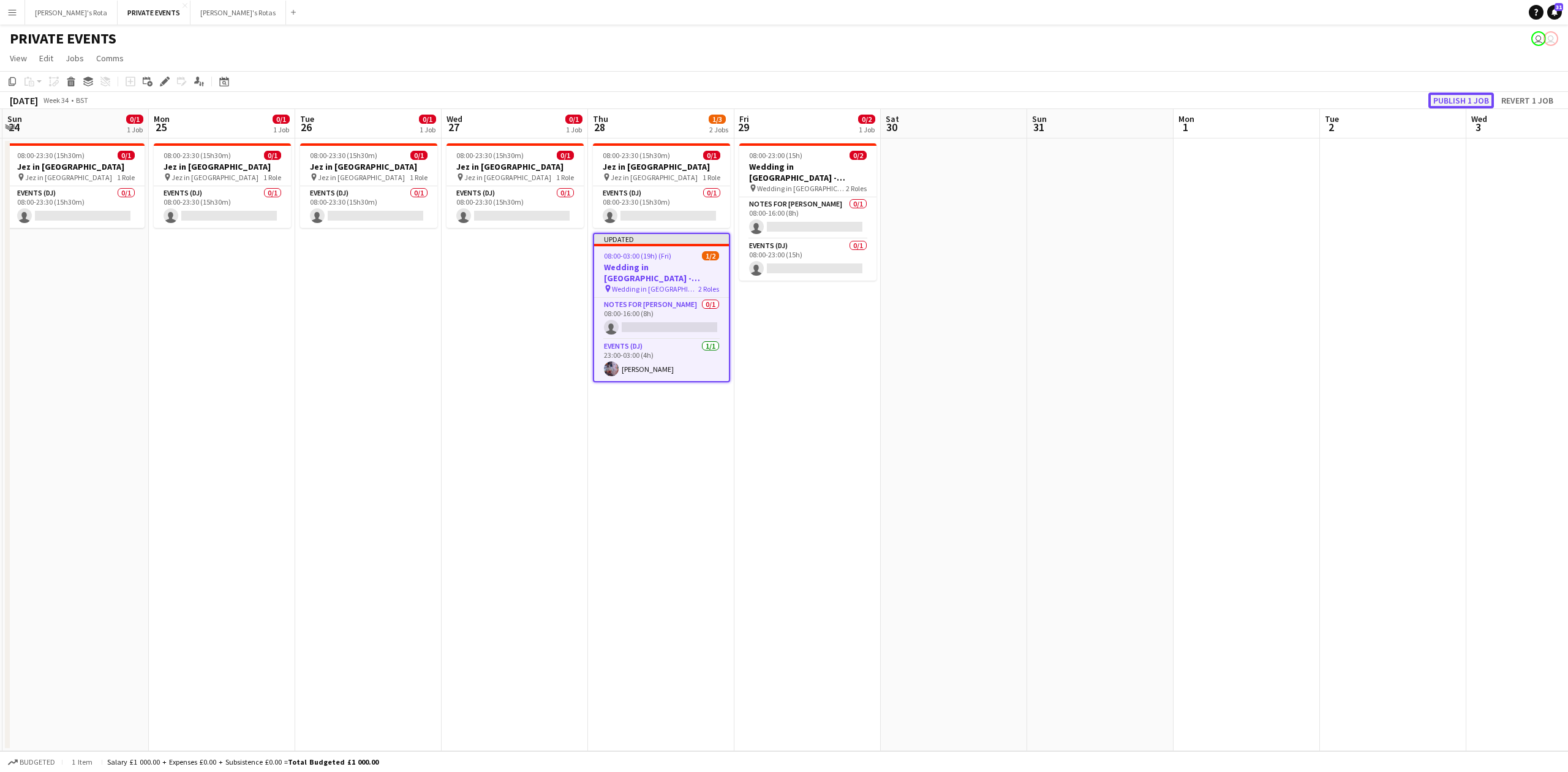
click at [1445, 97] on button "Publish 1 job" at bounding box center [1461, 100] width 65 height 16
click at [666, 452] on app-date-cell "08:00-23:30 (15h30m) 0/1 Jez in [GEOGRAPHIC_DATA] pin Jez in [GEOGRAPHIC_DATA] …" at bounding box center [661, 445] width 147 height 612
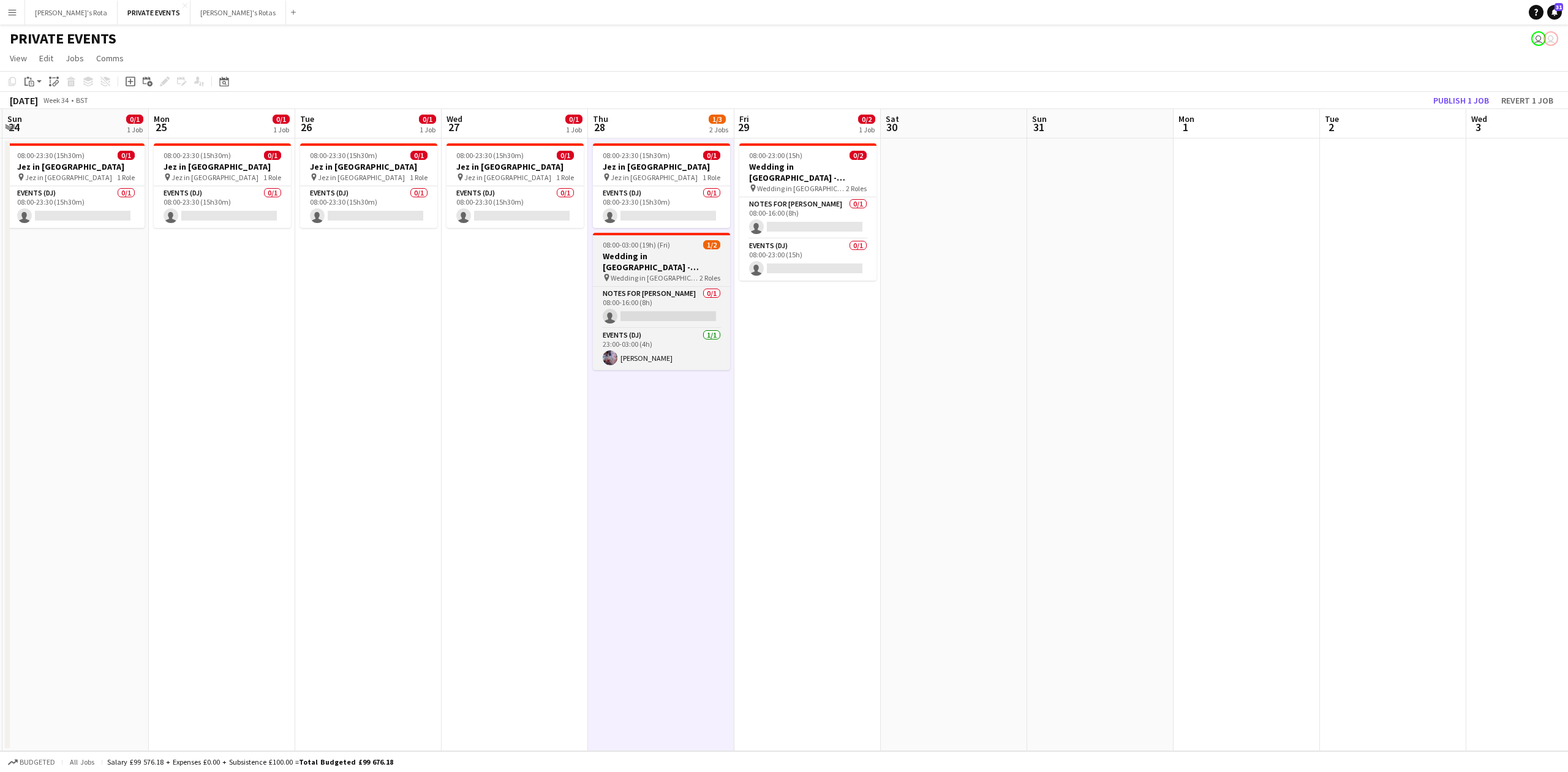
click at [648, 273] on span "Wedding in [GEOGRAPHIC_DATA] - [PERSON_NAME]" at bounding box center [655, 277] width 89 height 10
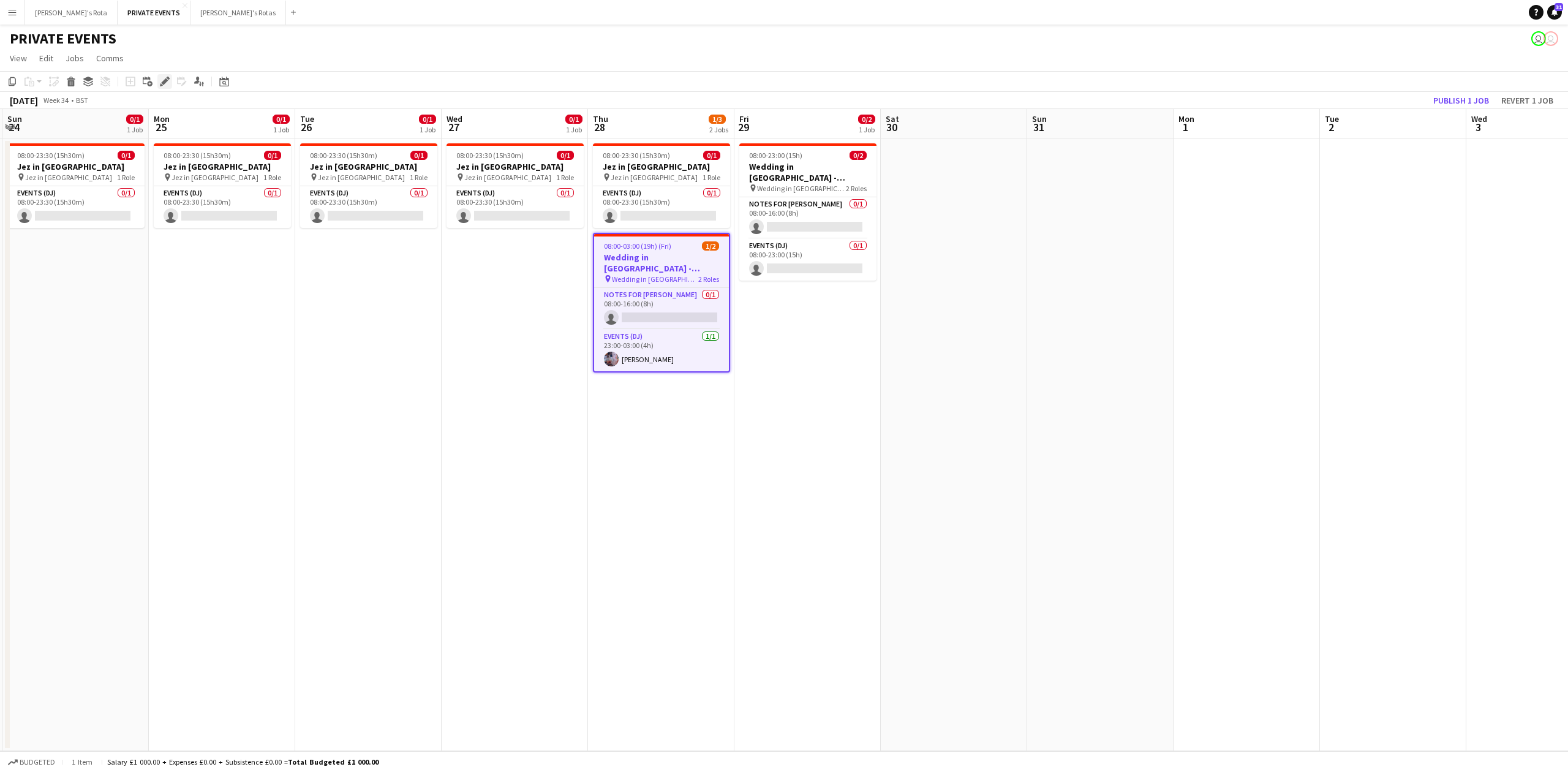
click at [160, 81] on icon "Edit" at bounding box center [164, 81] width 10 height 10
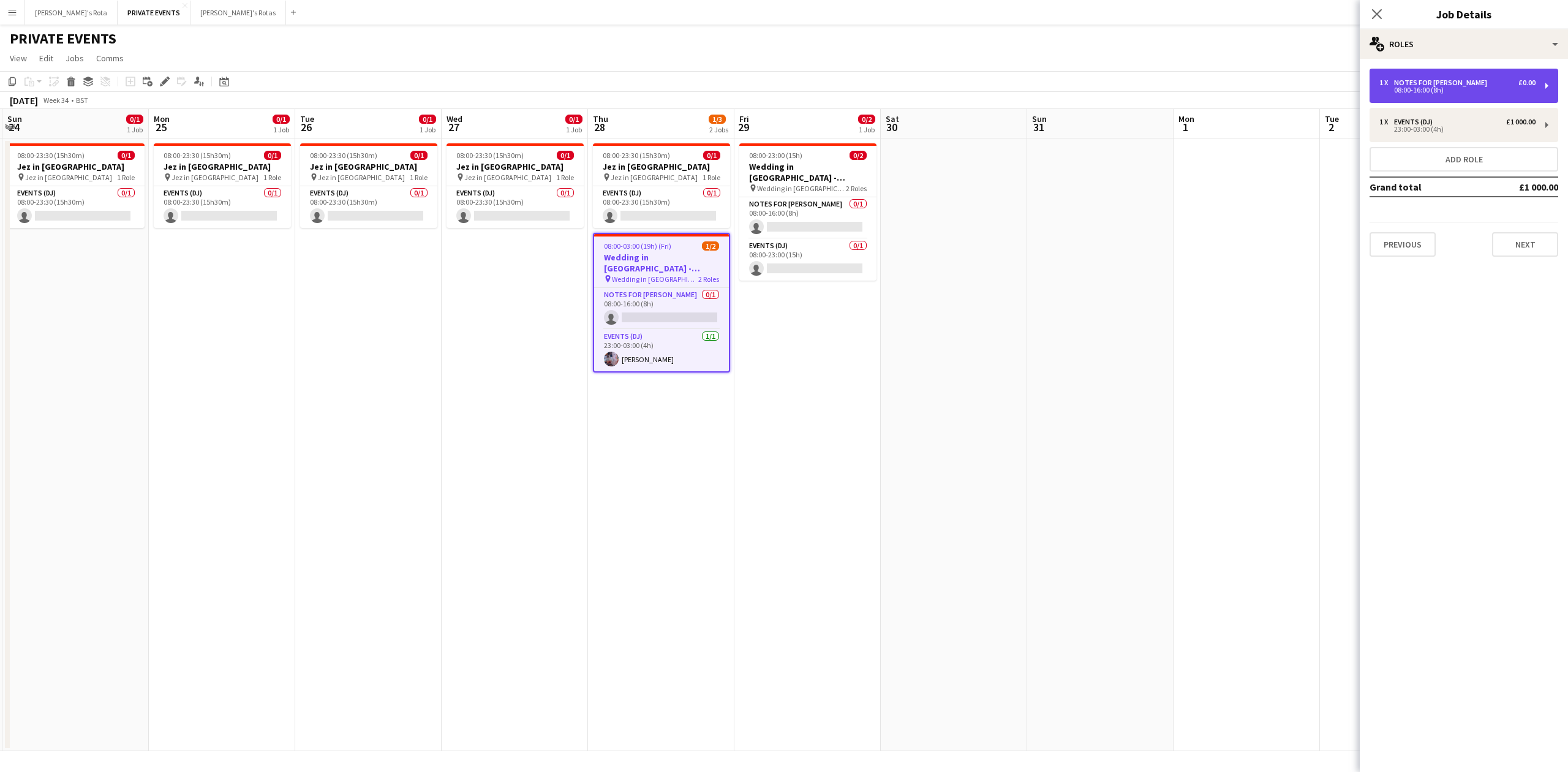
click at [1445, 82] on div "Notes for [PERSON_NAME]" at bounding box center [1442, 83] width 98 height 9
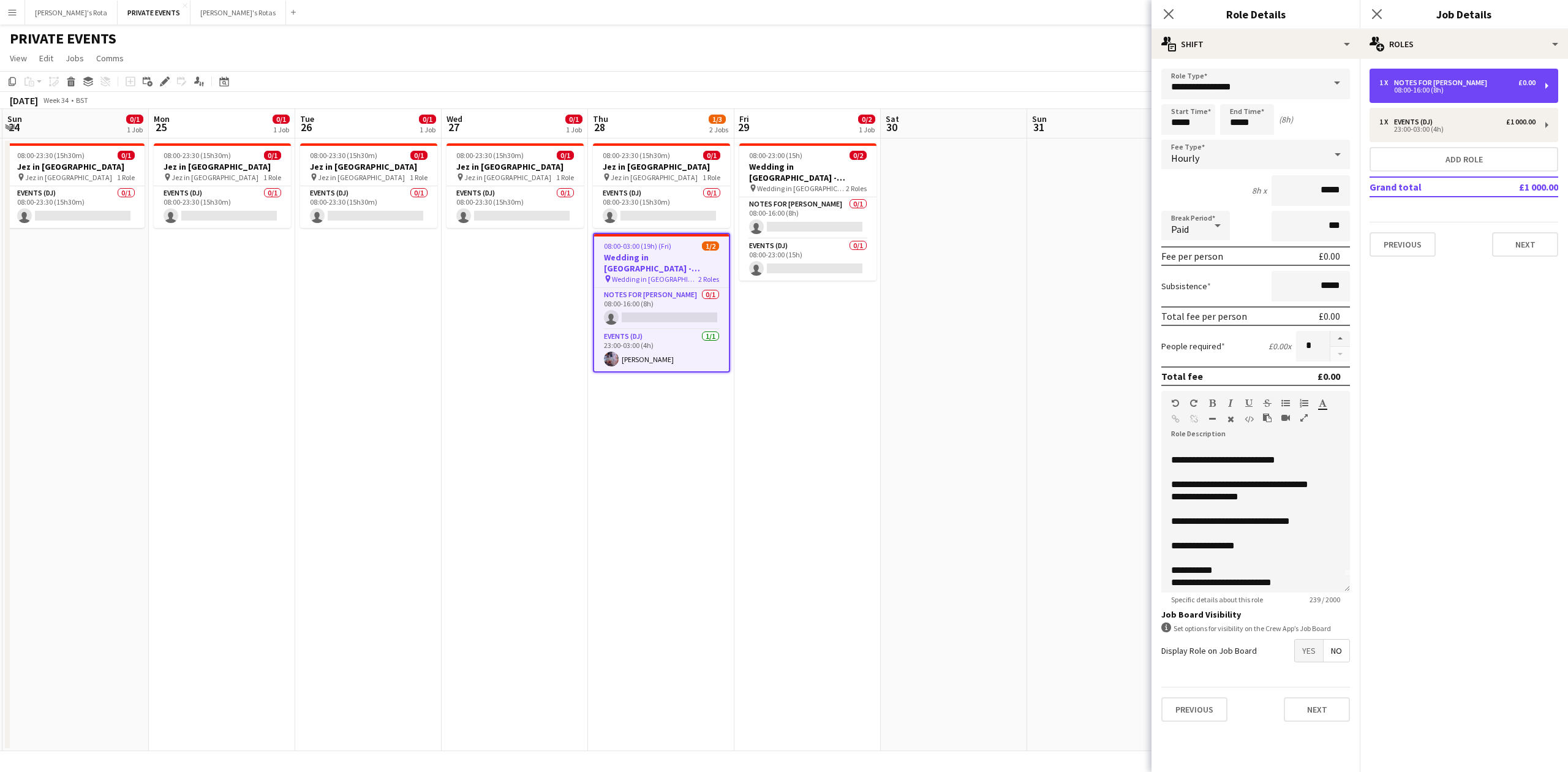
scroll to position [0, 0]
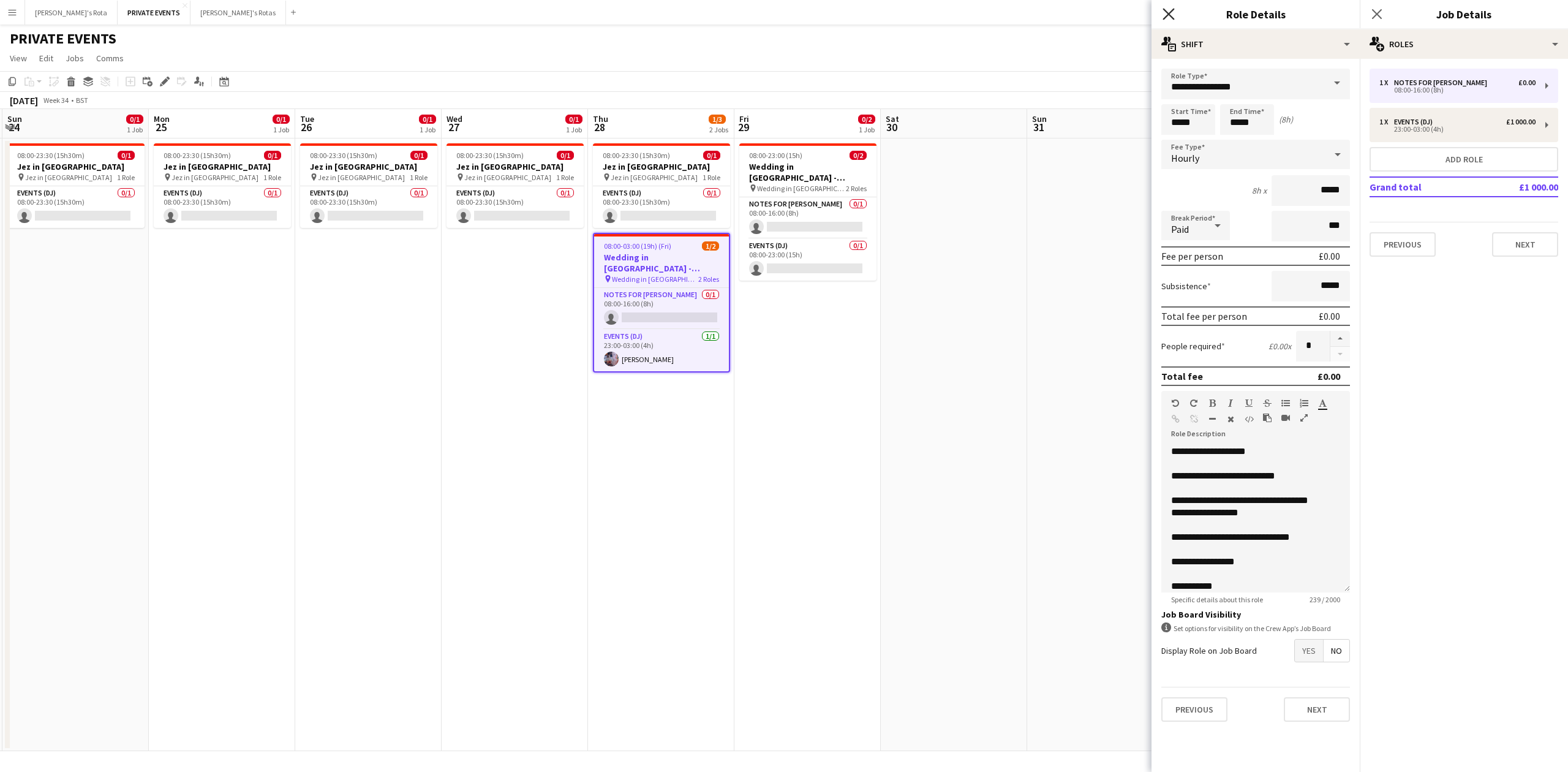
click at [1172, 19] on icon at bounding box center [1168, 13] width 11 height 11
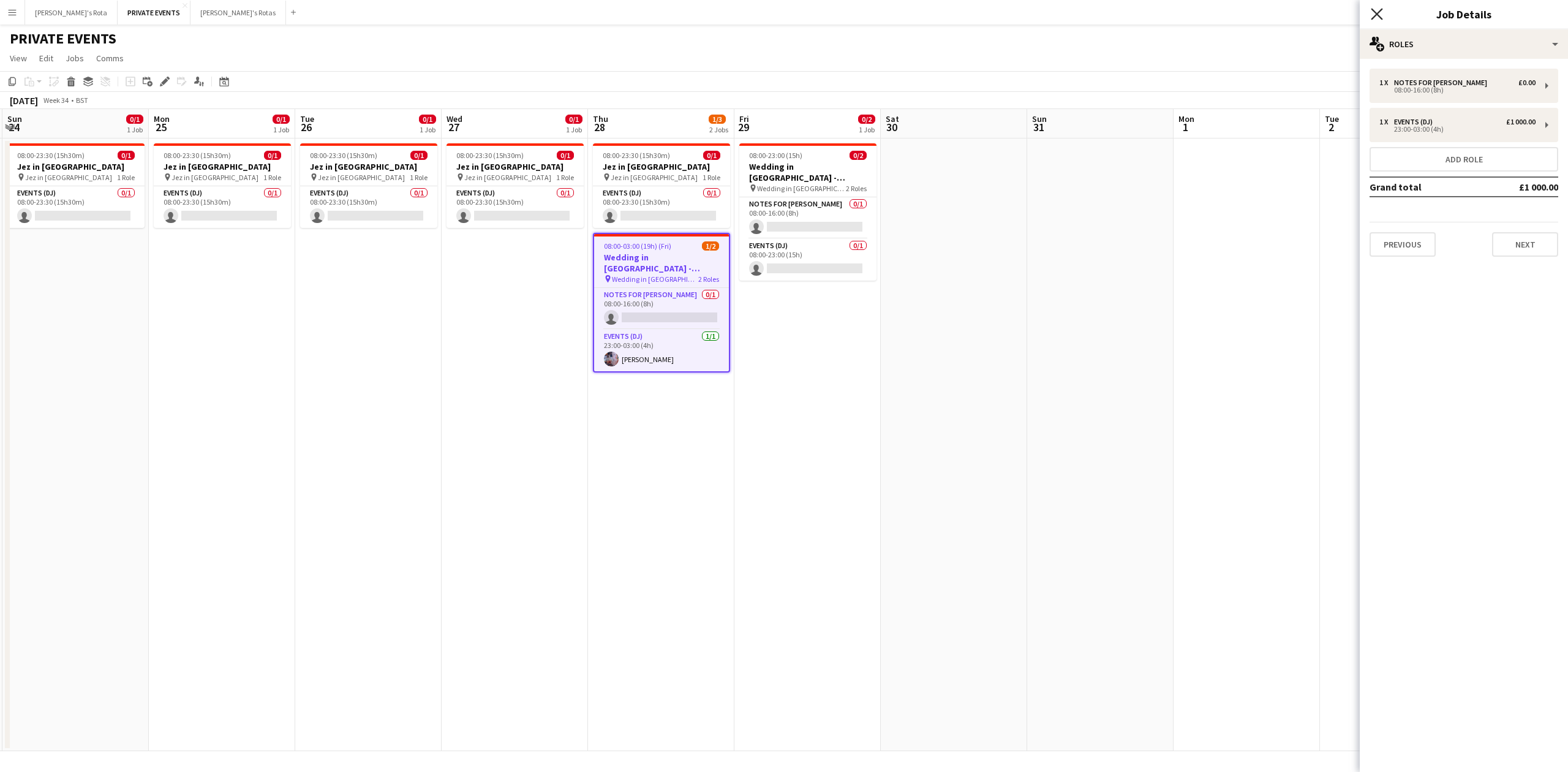
click at [1375, 13] on icon at bounding box center [1376, 13] width 11 height 11
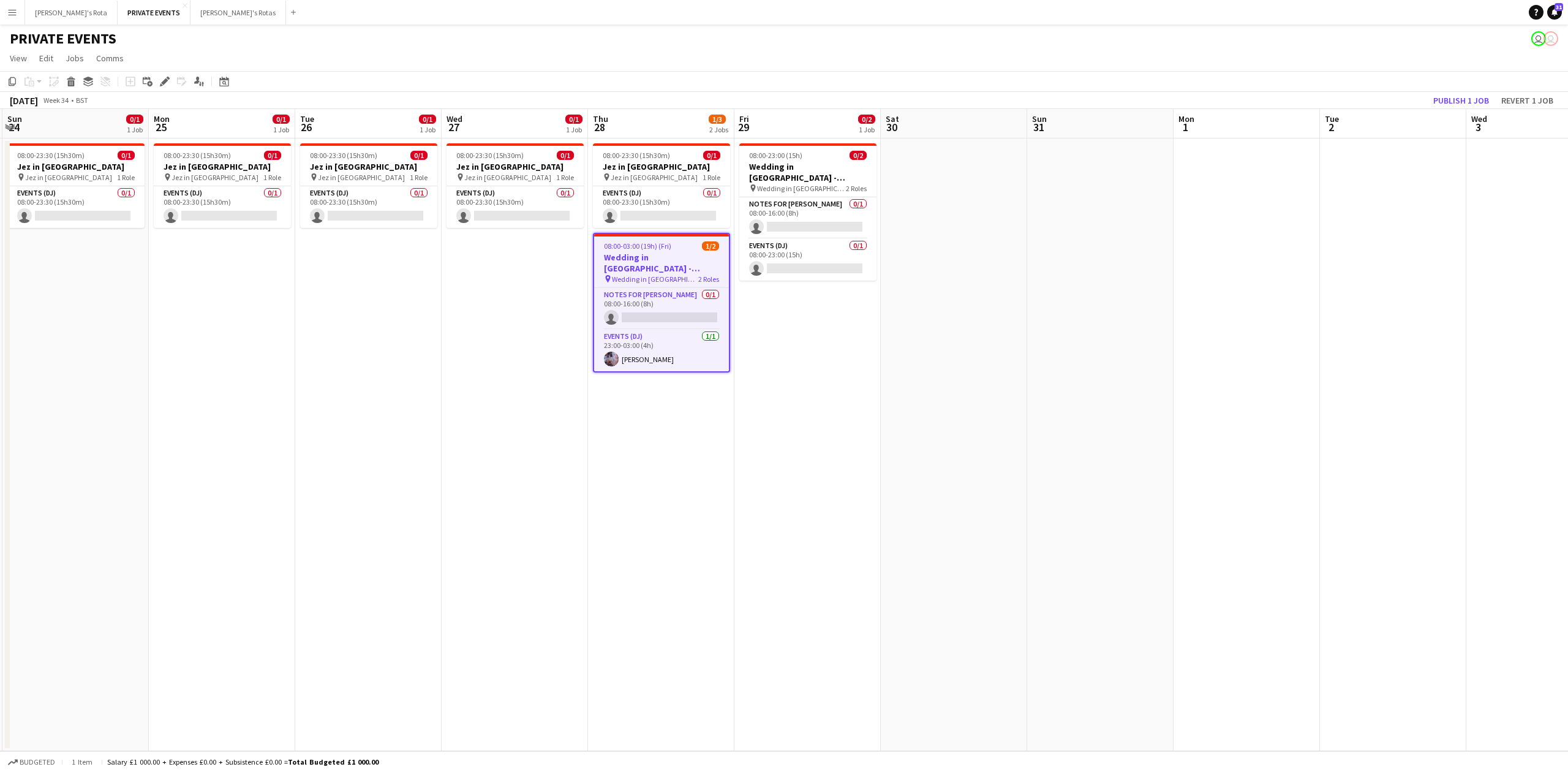
click at [690, 430] on app-date-cell "08:00-23:30 (15h30m) 0/1 Jez in [GEOGRAPHIC_DATA] pin Jez in [GEOGRAPHIC_DATA] …" at bounding box center [661, 445] width 147 height 612
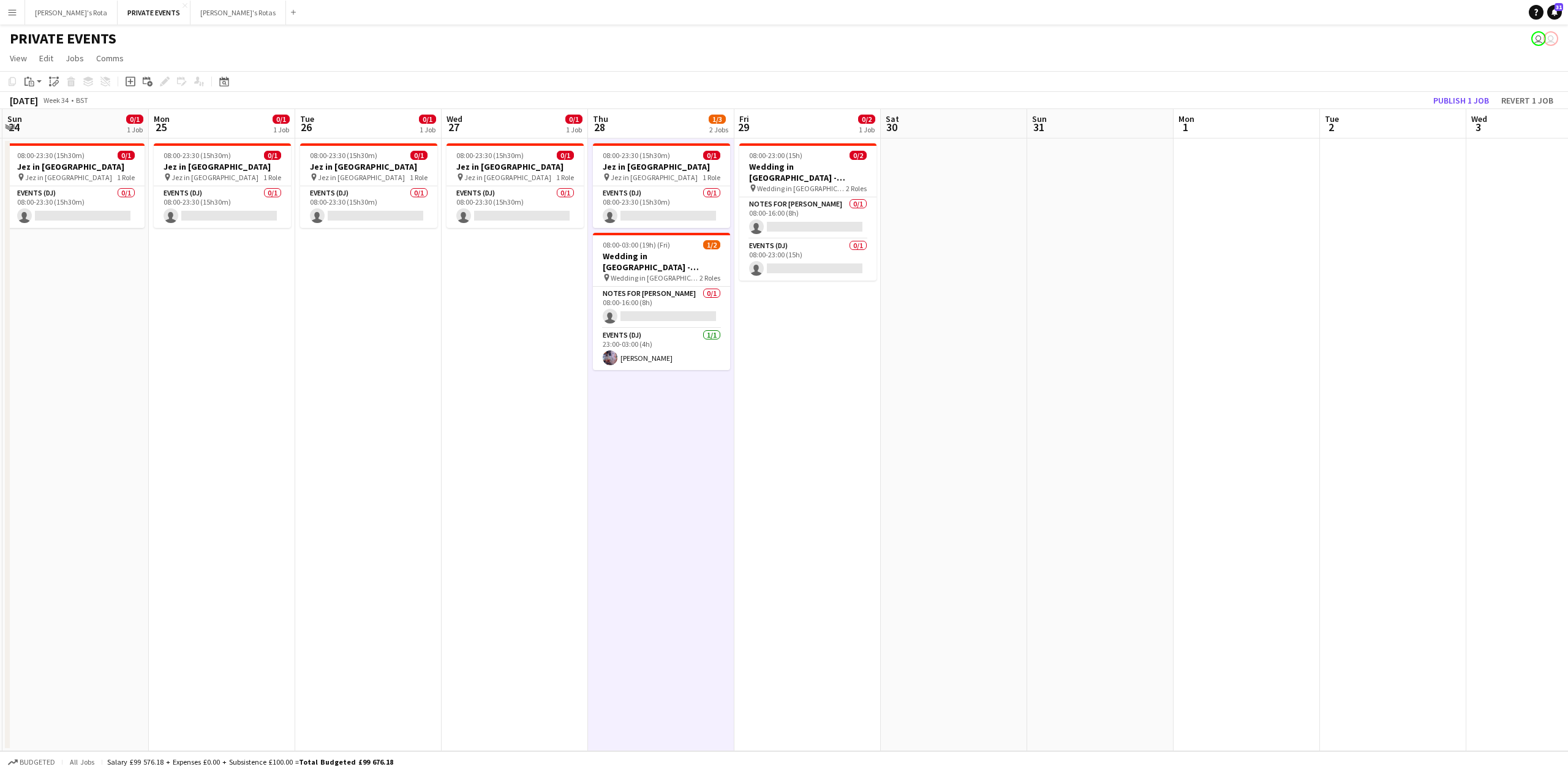
click at [464, 324] on app-date-cell "08:00-23:30 (15h30m) 0/1 Jez in [GEOGRAPHIC_DATA] pin Jez in [GEOGRAPHIC_DATA] …" at bounding box center [515, 445] width 147 height 612
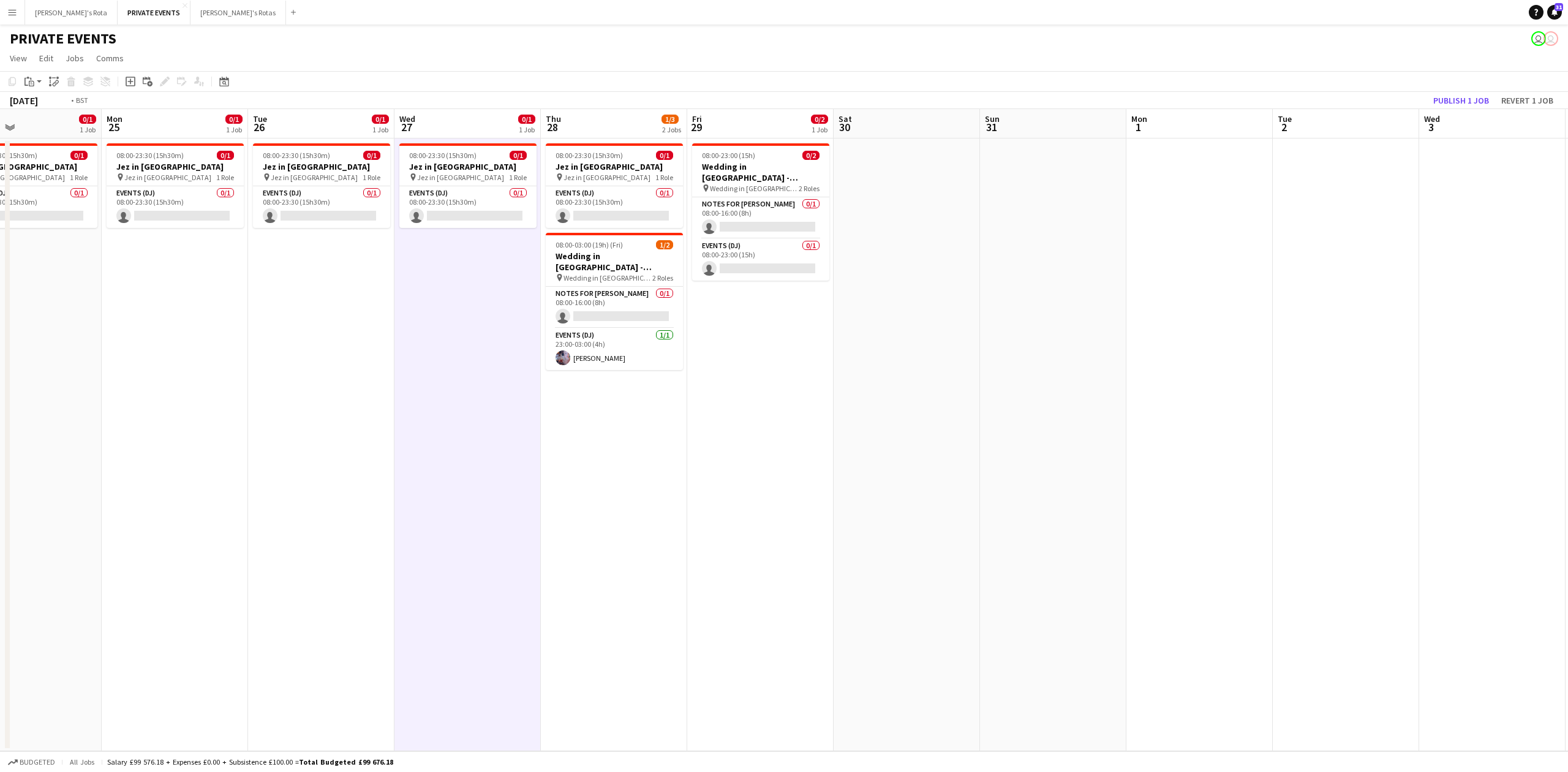
drag, startPoint x: 1117, startPoint y: 337, endPoint x: 709, endPoint y: 397, distance: 412.4
click at [674, 402] on app-calendar-viewport "Thu 21 0/1 1 Job Fri 22 0/1 1 Job Sat 23 0/1 1 Job Sun 24 0/1 1 Job Mon 25 0/1 …" at bounding box center [784, 430] width 1568 height 642
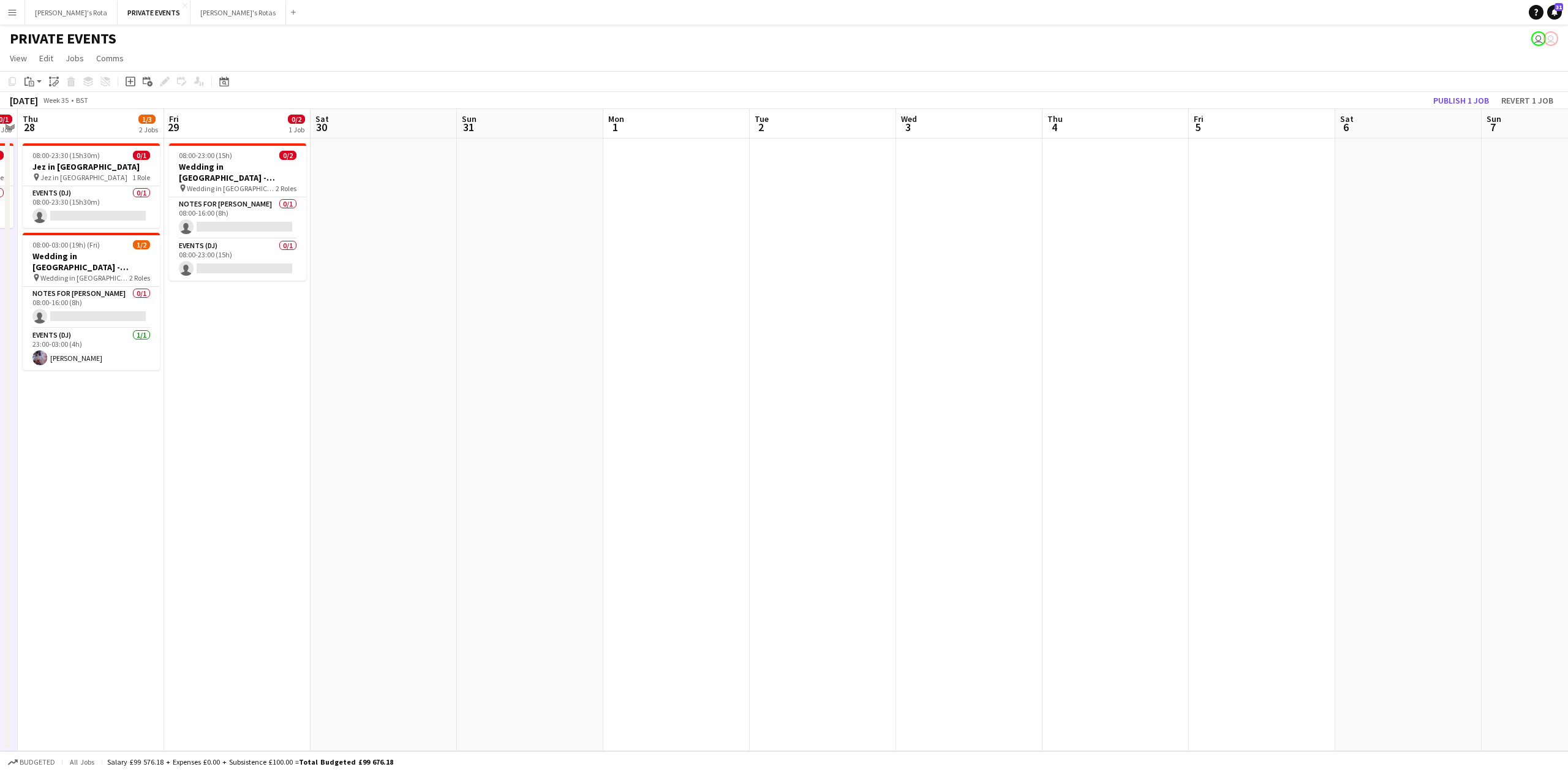
drag, startPoint x: 944, startPoint y: 361, endPoint x: 272, endPoint y: 431, distance: 675.6
click at [272, 431] on app-calendar-viewport "Mon 25 0/1 1 Job Tue 26 0/1 1 Job Wed 27 0/1 1 Job Thu 28 1/3 2 Jobs Fri 29 0/2…" at bounding box center [784, 430] width 1568 height 642
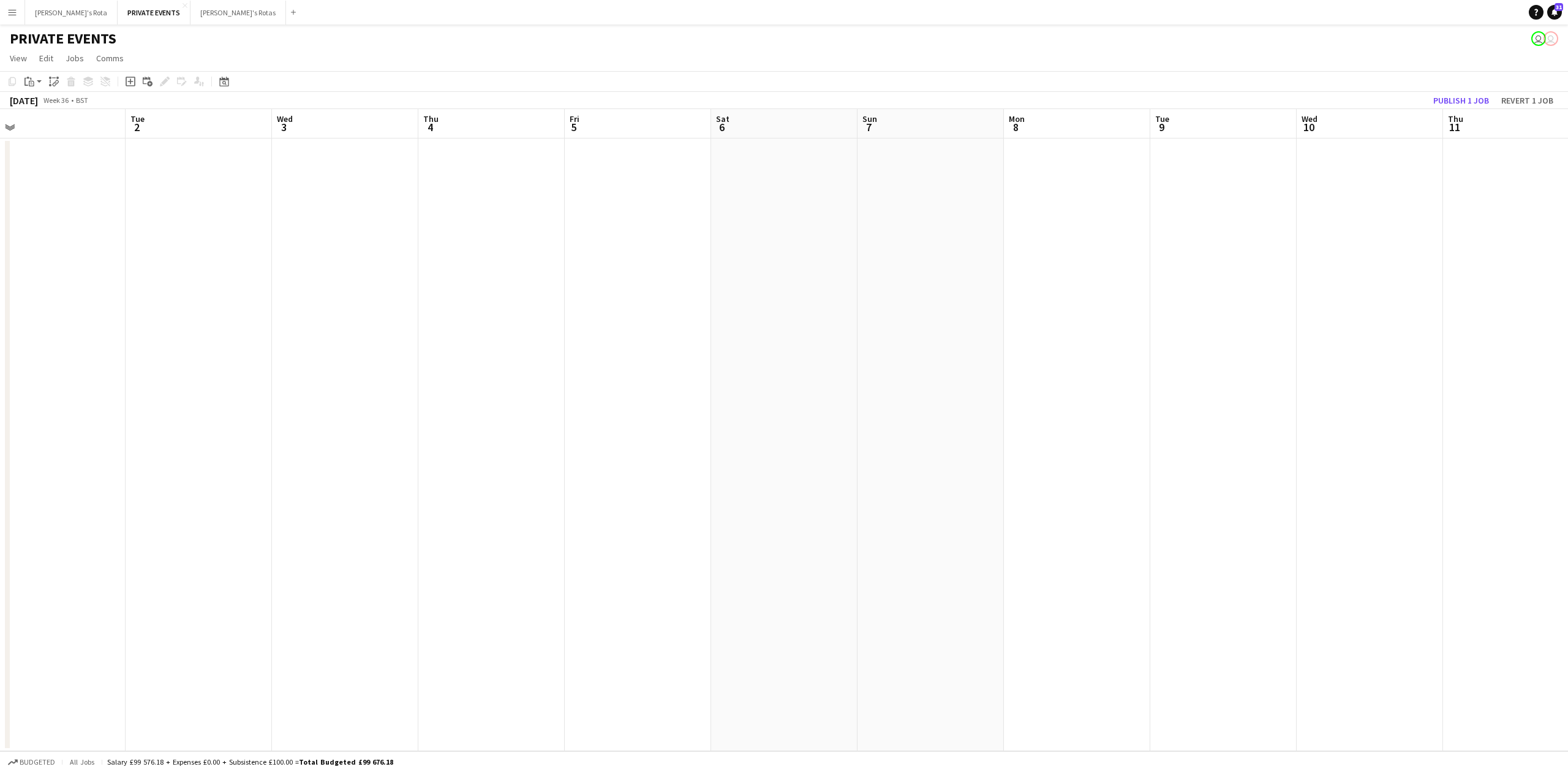
drag, startPoint x: 776, startPoint y: 383, endPoint x: 122, endPoint y: 456, distance: 658.1
click at [110, 456] on app-calendar-viewport "Sat 30 Sun 31 Mon 1 Tue 2 Wed 3 Thu 4 Fri 5 Sat 6 Sun 7 Mon 8 Tue 9 Wed 10 Thu …" at bounding box center [784, 430] width 1568 height 642
drag, startPoint x: 622, startPoint y: 409, endPoint x: 322, endPoint y: 454, distance: 303.4
click at [309, 455] on app-calendar-viewport "Fri 5 Sat 6 Sun 7 Mon 8 Tue 9 Wed 10 Thu 11 Fri 12 Sat 13 Sun 14 Mon 15 Tue 16 …" at bounding box center [784, 430] width 1568 height 642
drag, startPoint x: 528, startPoint y: 424, endPoint x: 234, endPoint y: 454, distance: 295.5
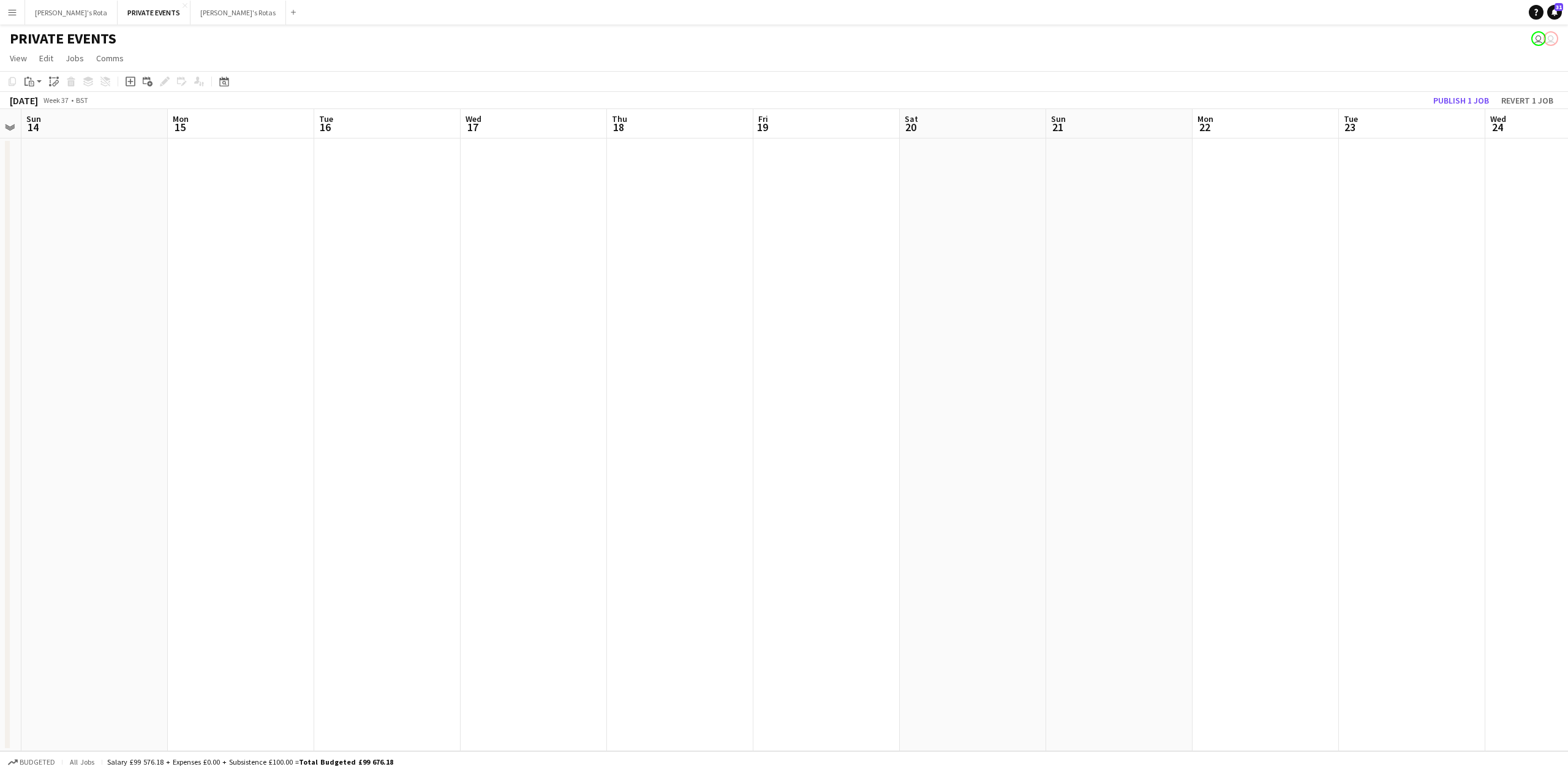
click at [228, 455] on app-calendar-viewport "Thu 11 Fri 12 Sat 13 Sun 14 Mon 15 Tue 16 Wed 17 Thu 18 Fri 19 Sat 20 Sun 21 Mo…" at bounding box center [784, 430] width 1568 height 642
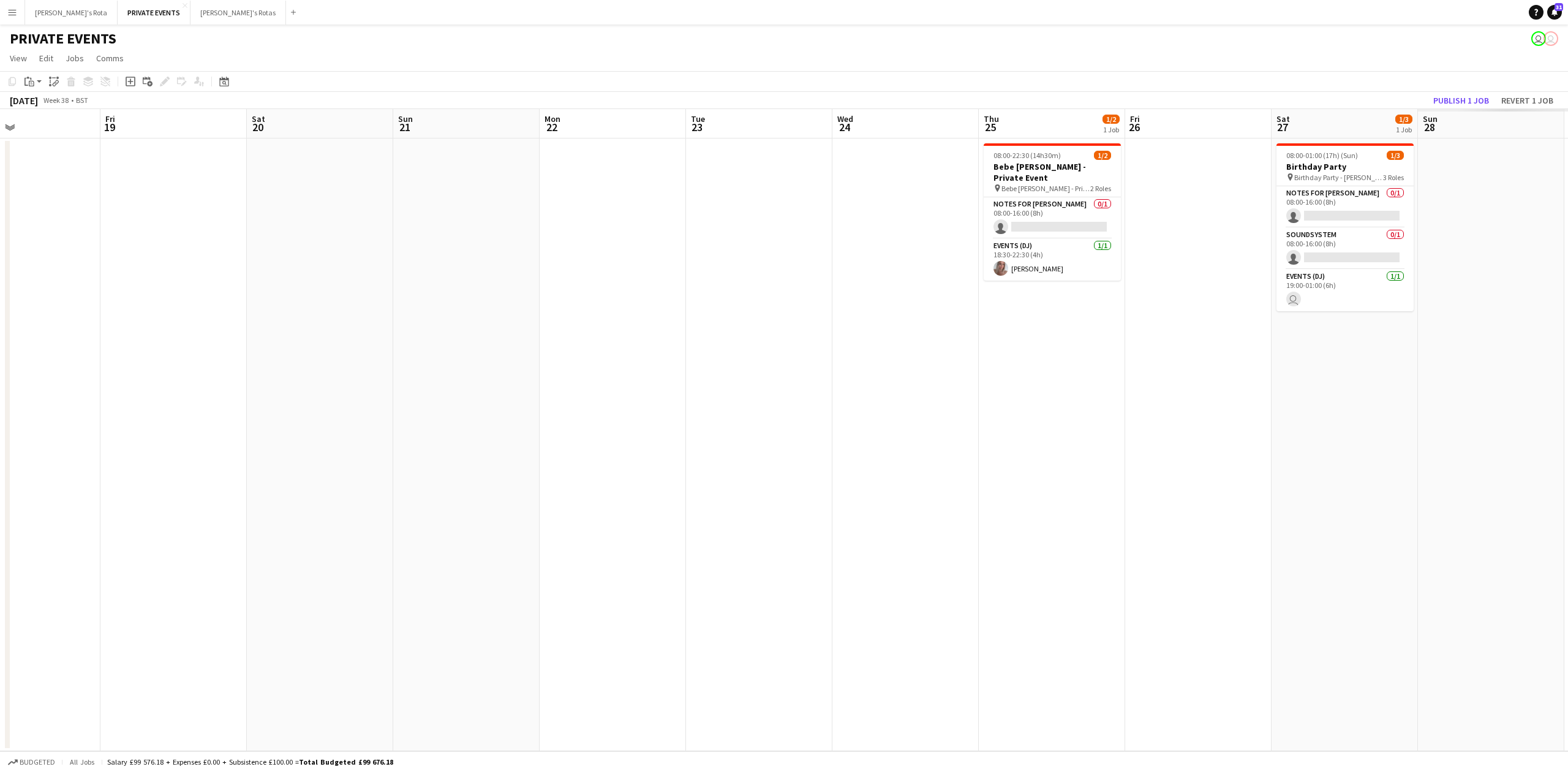
drag, startPoint x: 672, startPoint y: 391, endPoint x: 336, endPoint y: 437, distance: 339.1
click at [336, 437] on app-calendar-viewport "Mon 15 Tue 16 Wed 17 Thu 18 Fri 19 Sat 20 Sun 21 Mon 22 Tue 23 Wed 24 Thu 25 1/…" at bounding box center [784, 430] width 1568 height 642
click at [1339, 297] on app-card-role "Events (DJ) [DATE] 19:00-01:00 (6h) [PERSON_NAME]" at bounding box center [1343, 290] width 137 height 42
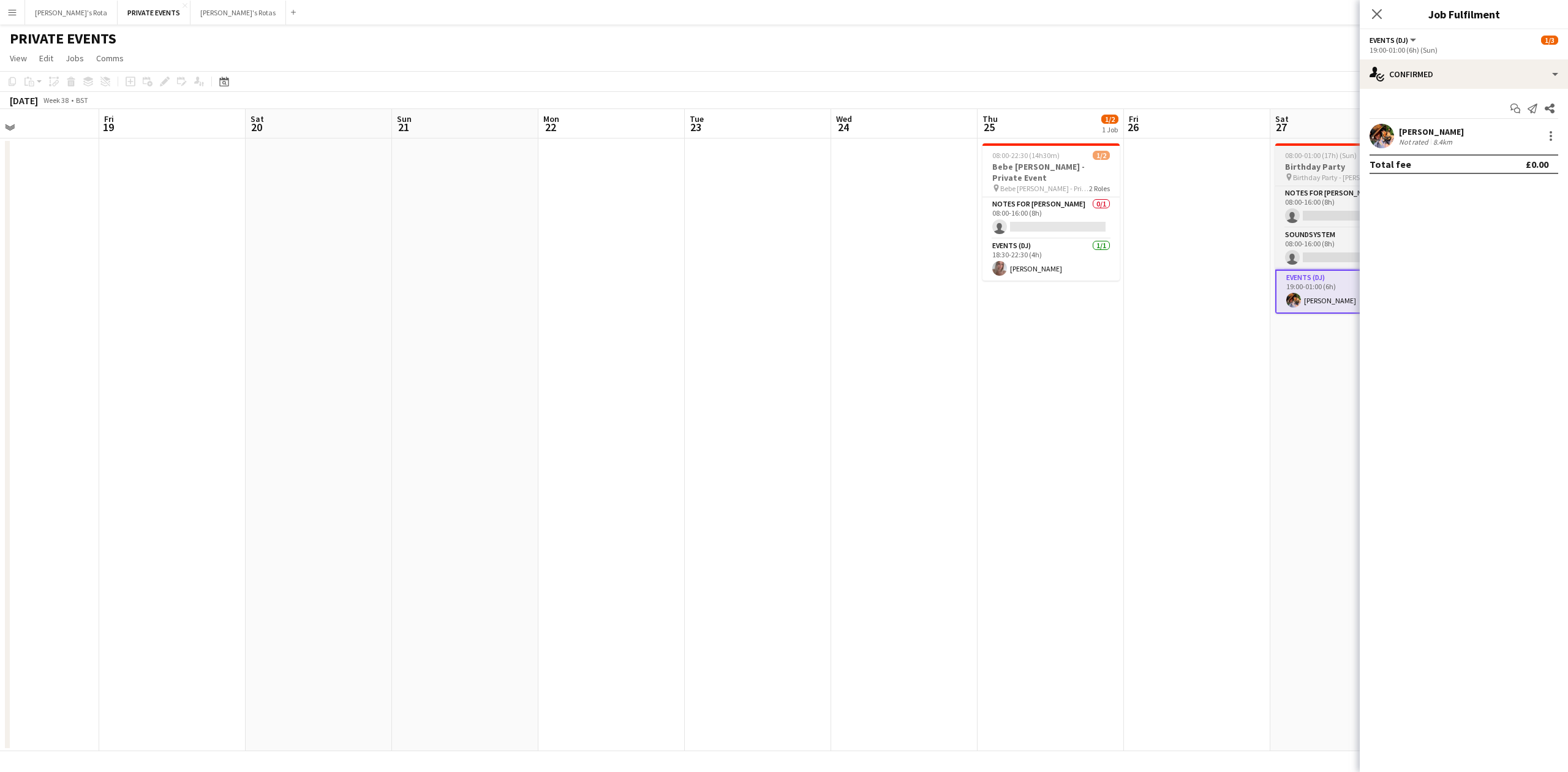
click at [1329, 163] on h3 "Birthday Party" at bounding box center [1343, 167] width 137 height 11
